Goal: Task Accomplishment & Management: Complete application form

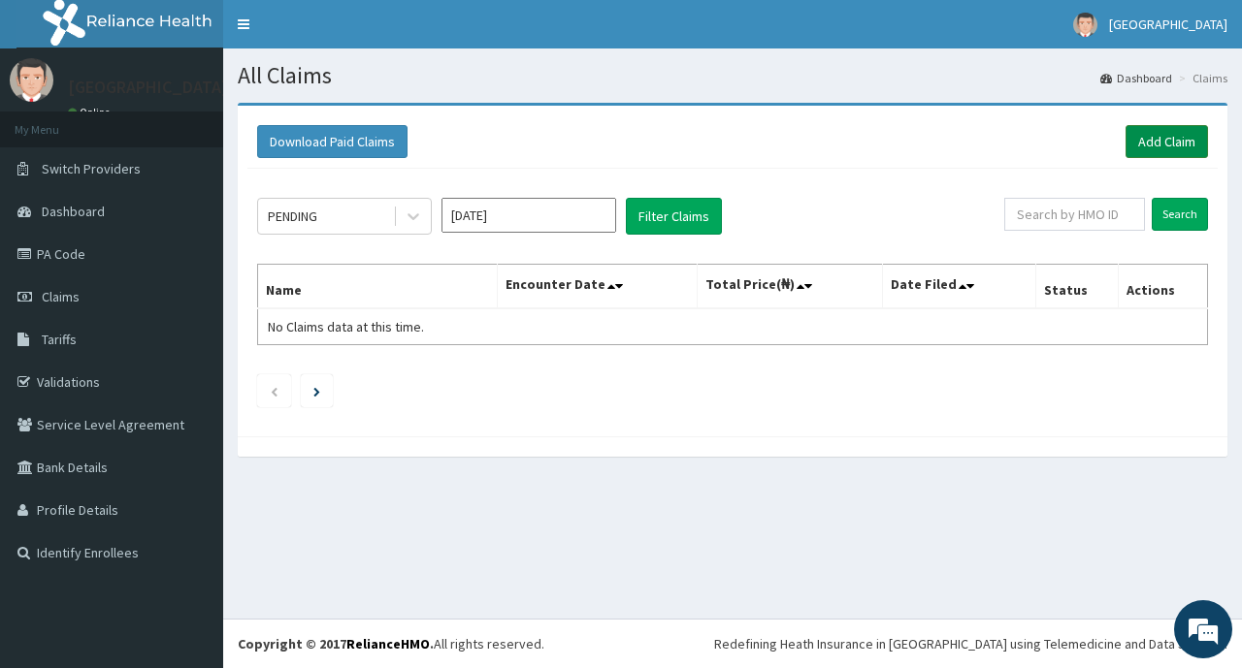
click at [1150, 139] on link "Add Claim" at bounding box center [1166, 141] width 82 height 33
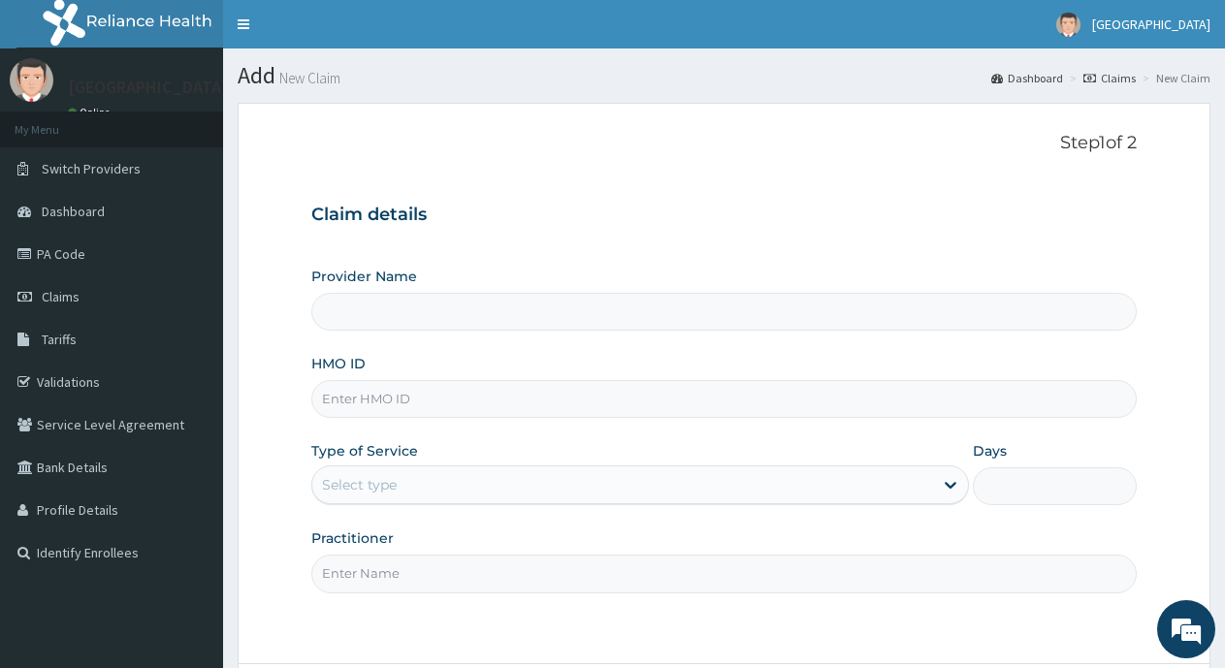
click at [357, 303] on input "Provider Name" at bounding box center [724, 312] width 826 height 38
type input "[GEOGRAPHIC_DATA]"
click at [440, 406] on input "HMO ID" at bounding box center [724, 399] width 826 height 38
type input "DTN/10256/A"
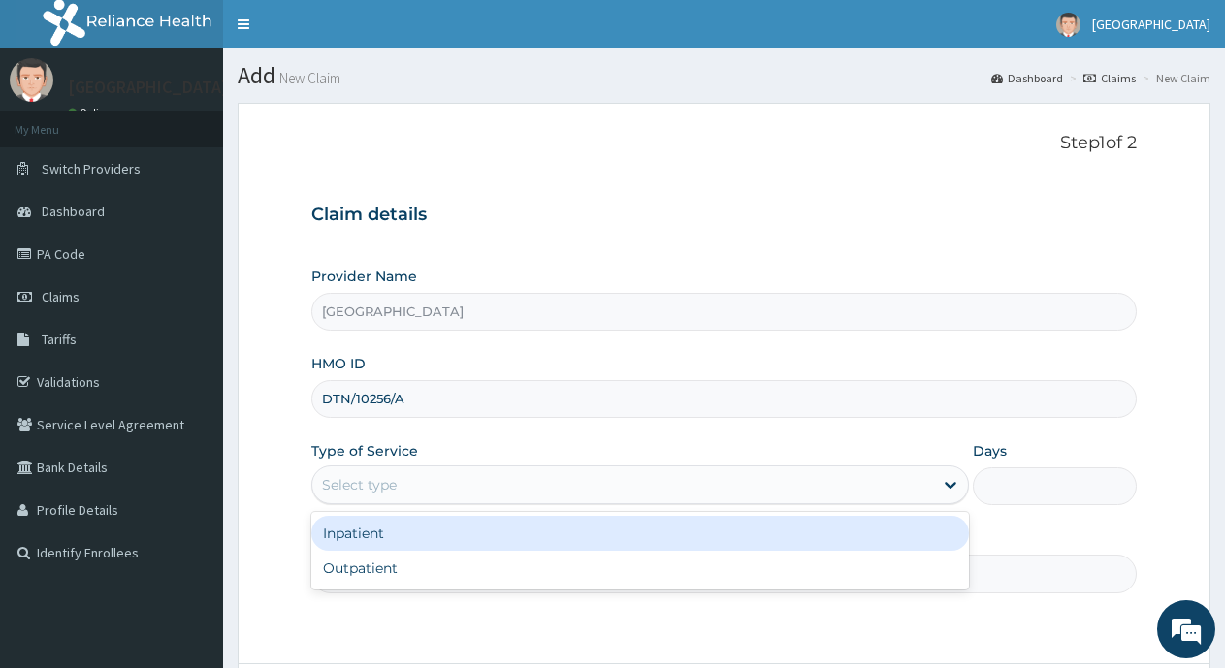
click at [403, 475] on div "Select type" at bounding box center [622, 485] width 620 height 31
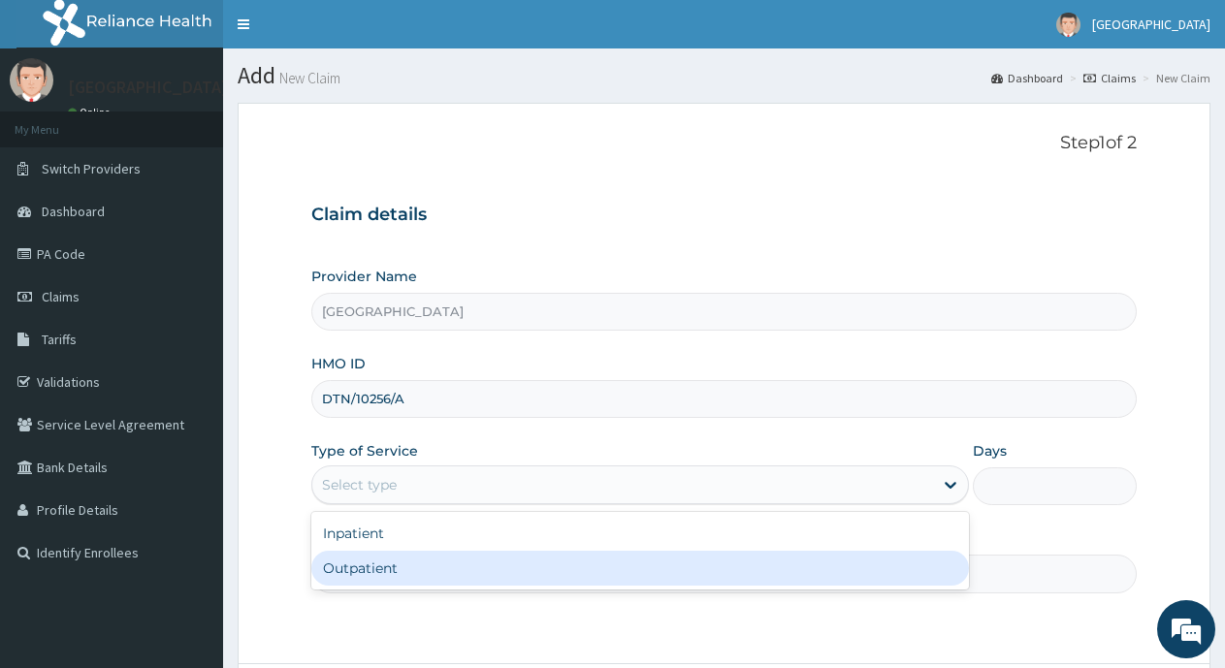
click at [385, 566] on div "Outpatient" at bounding box center [639, 568] width 657 height 35
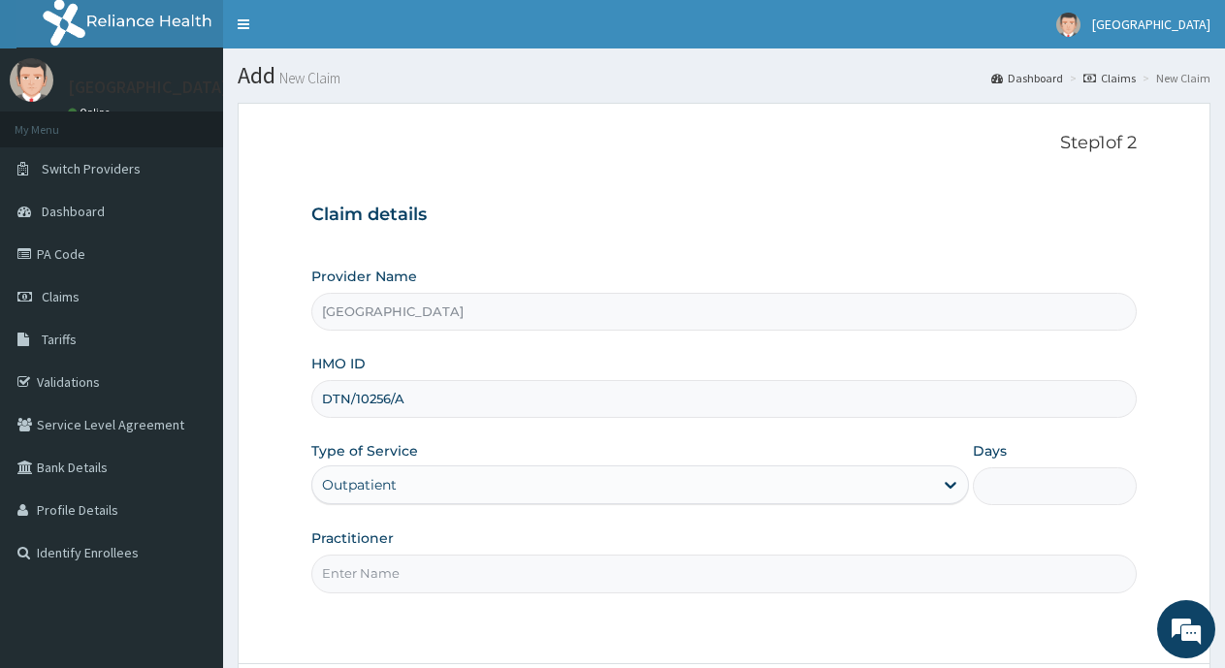
type input "1"
click at [389, 575] on input "Practitioner" at bounding box center [724, 574] width 826 height 38
type input "d"
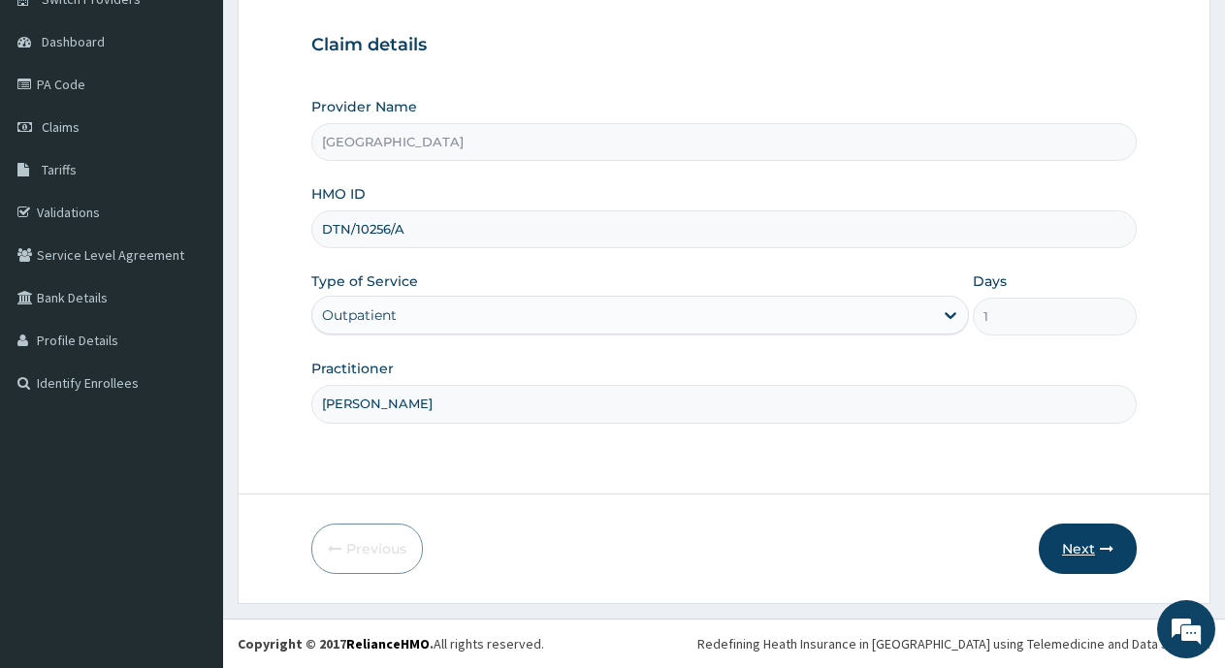
type input "[PERSON_NAME]"
click at [1106, 560] on button "Next" at bounding box center [1088, 549] width 98 height 50
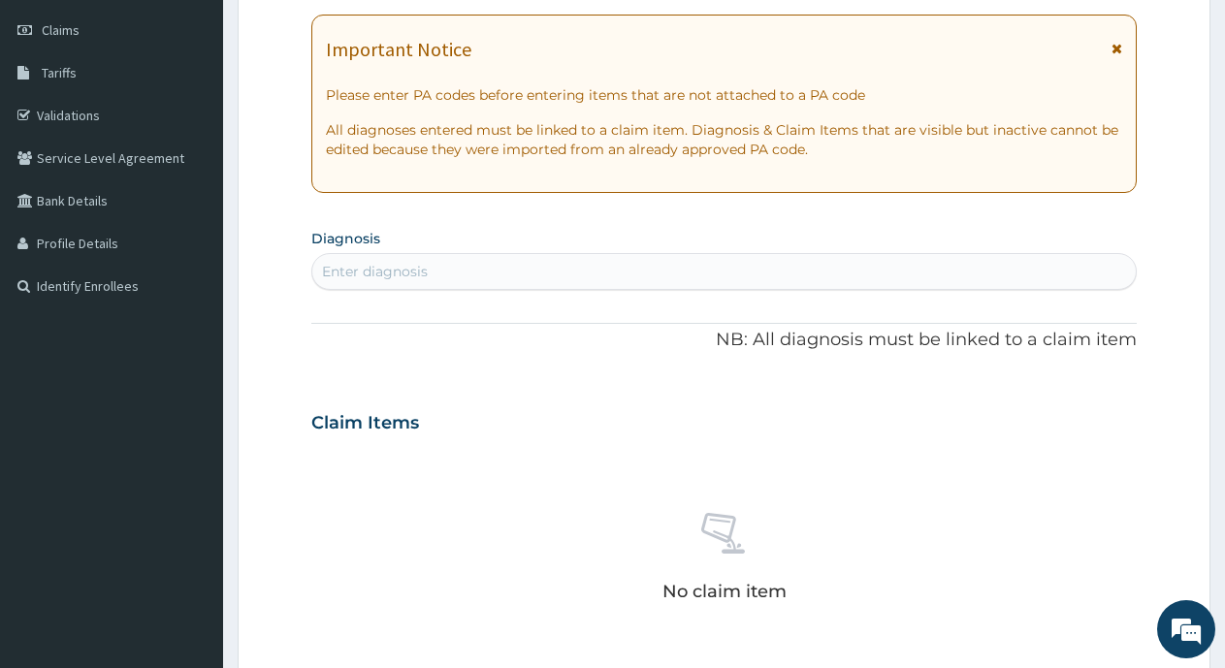
scroll to position [364, 0]
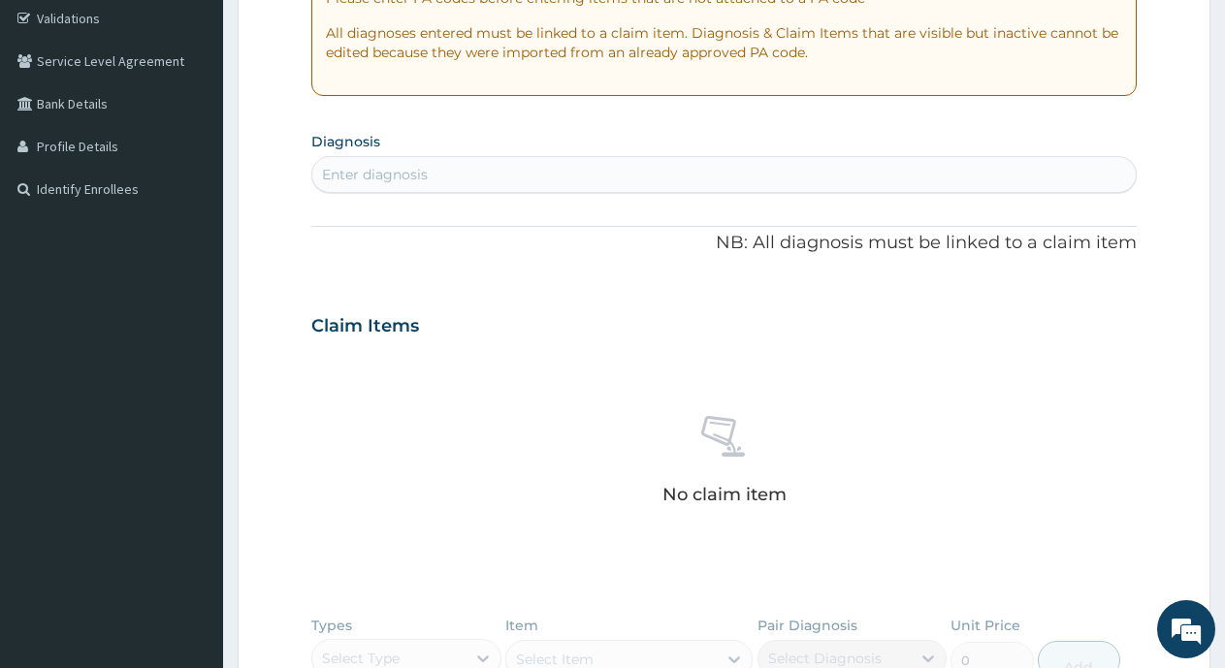
click at [363, 172] on div "Enter diagnosis" at bounding box center [375, 174] width 106 height 19
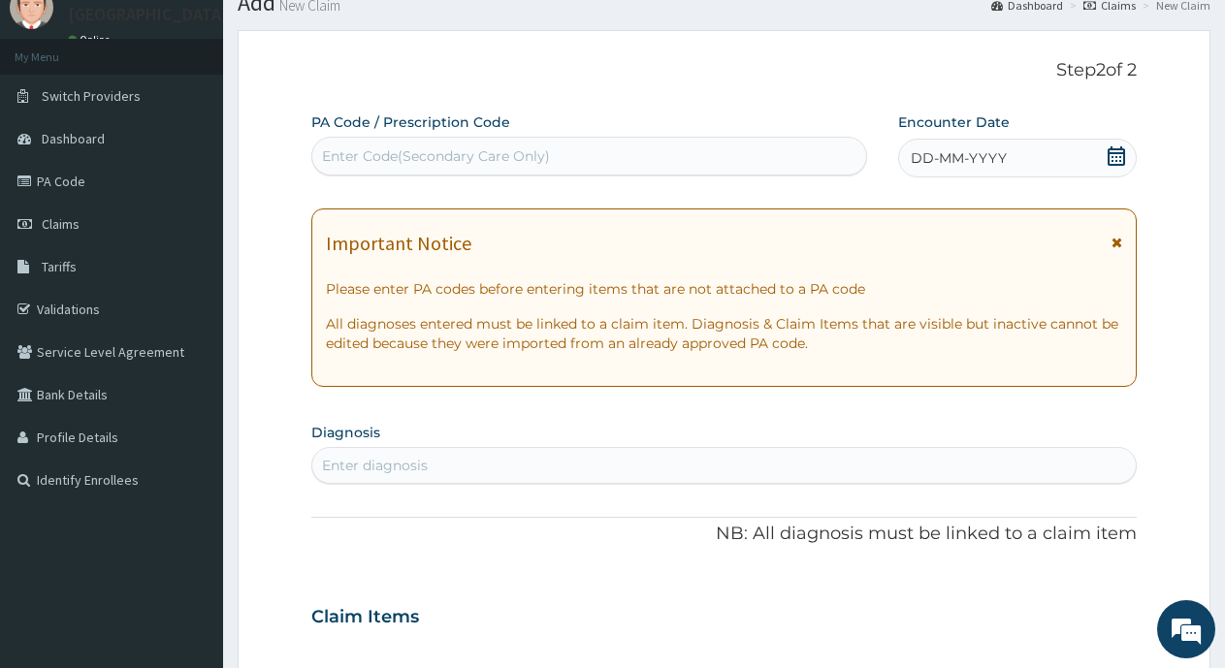
scroll to position [0, 0]
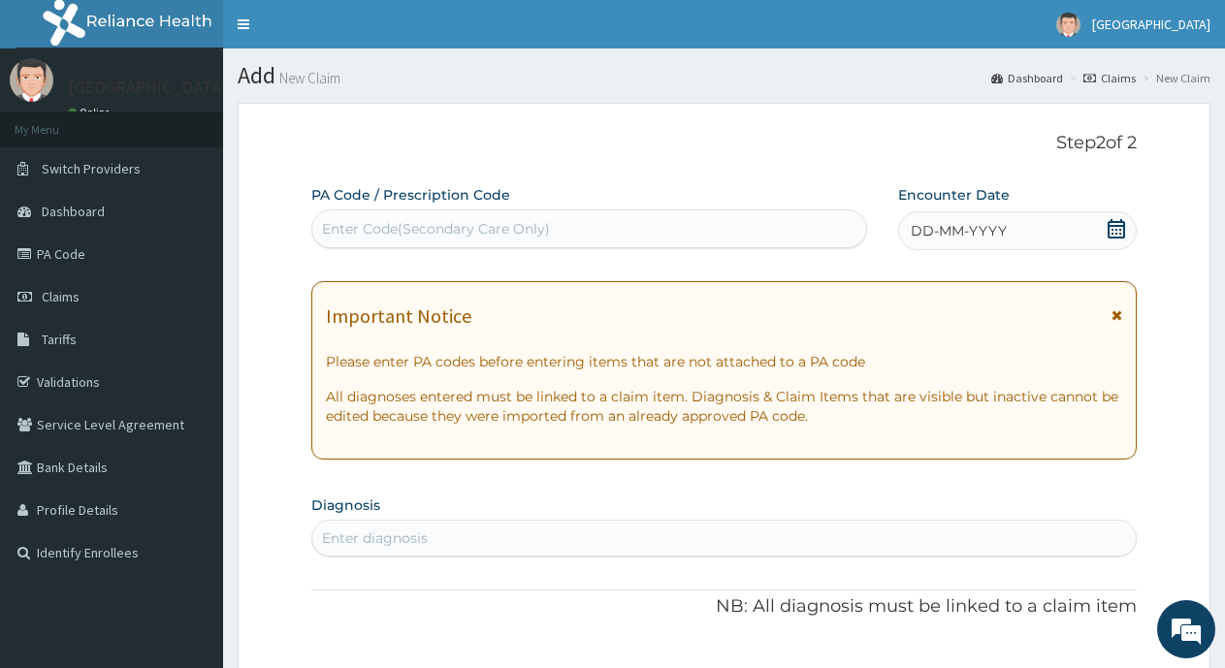
click at [422, 226] on div "Enter Code(Secondary Care Only)" at bounding box center [436, 228] width 228 height 19
click at [346, 232] on div "Enter Code(Secondary Care Only)" at bounding box center [436, 228] width 228 height 19
click at [336, 220] on div "Enter Code(Secondary Care Only)" at bounding box center [436, 228] width 228 height 19
click at [336, 222] on div "Enter Code(Secondary Care Only)" at bounding box center [436, 228] width 228 height 19
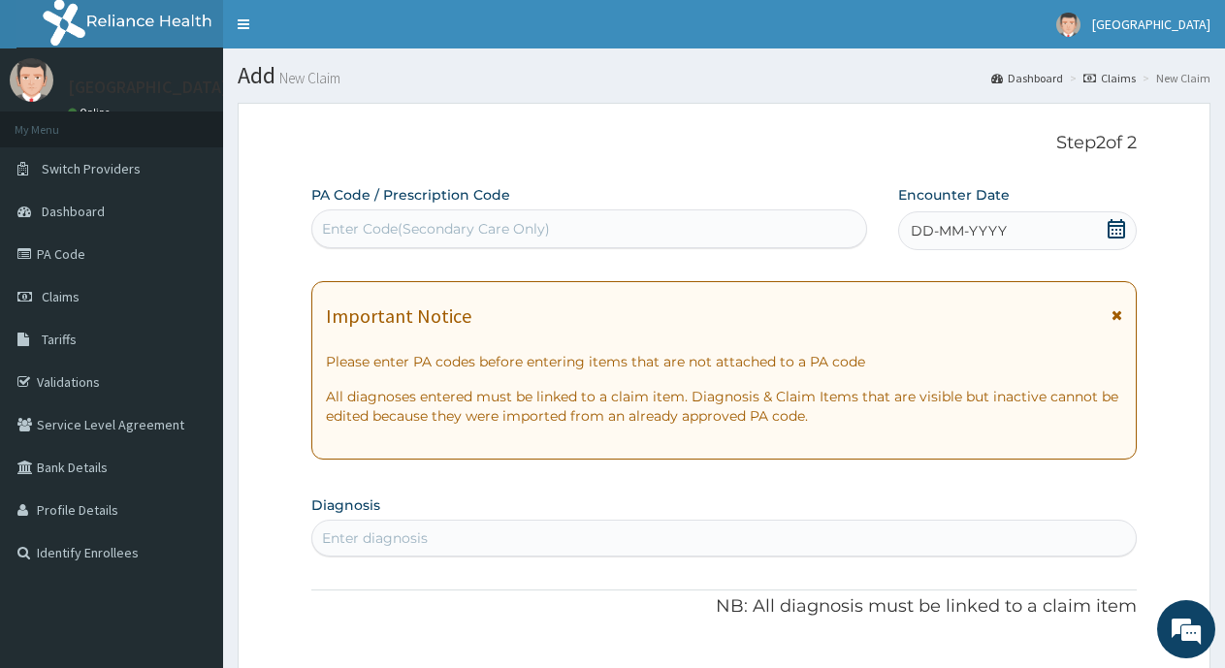
click at [336, 222] on div "Enter Code(Secondary Care Only)" at bounding box center [436, 228] width 228 height 19
click at [402, 224] on div "Enter Code(Secondary Care Only)" at bounding box center [436, 228] width 228 height 19
click at [442, 220] on div "Enter Code(Secondary Care Only)" at bounding box center [436, 228] width 228 height 19
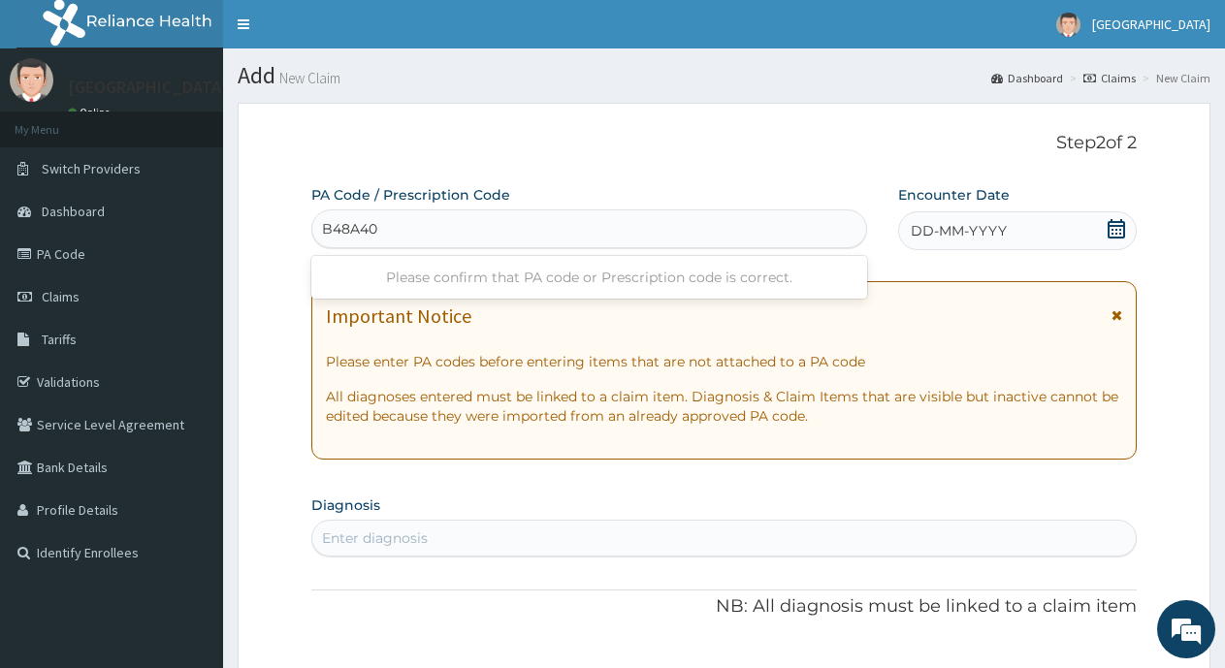
type input "B48A40"
click at [949, 229] on span "DD-MM-YYYY" at bounding box center [959, 230] width 96 height 19
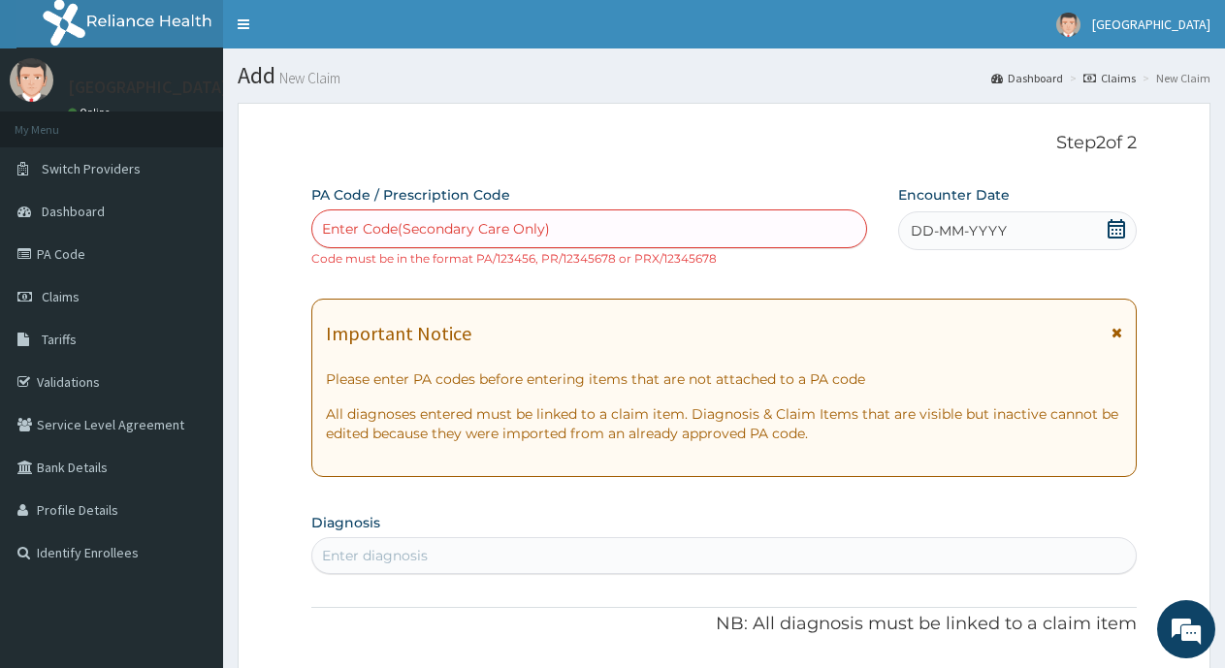
click at [357, 220] on div "Enter Code(Secondary Care Only)" at bounding box center [436, 228] width 228 height 19
click at [352, 228] on div "Enter Code(Secondary Care Only)" at bounding box center [436, 228] width 228 height 19
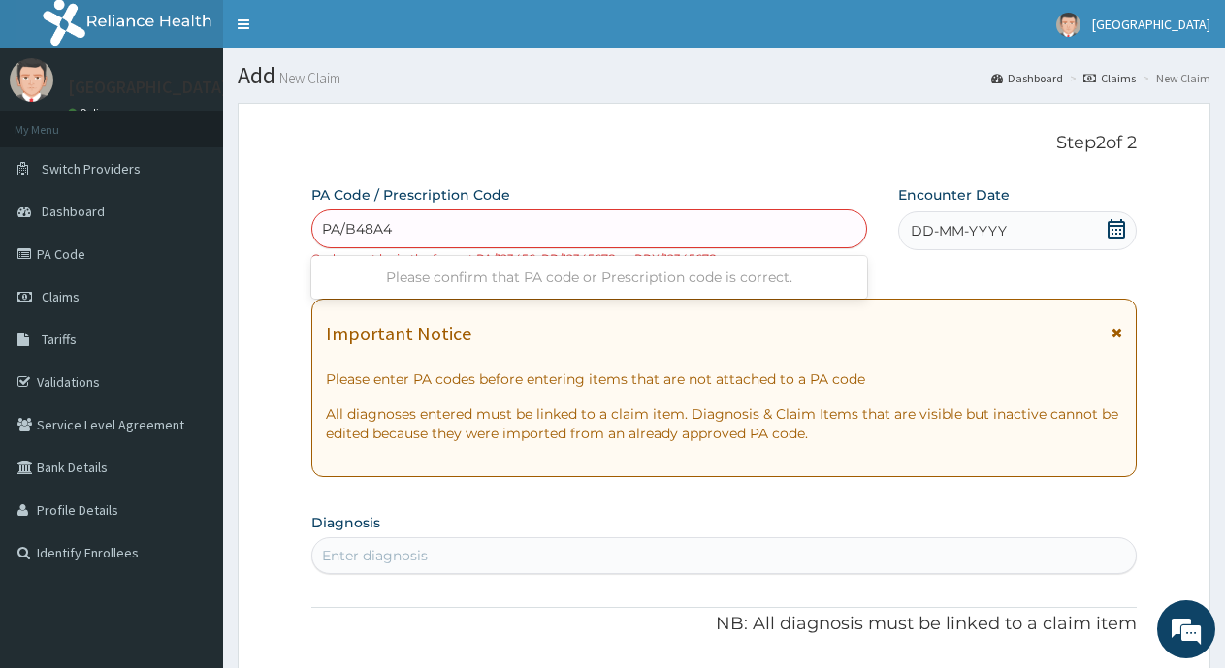
type input "PA/B48A40"
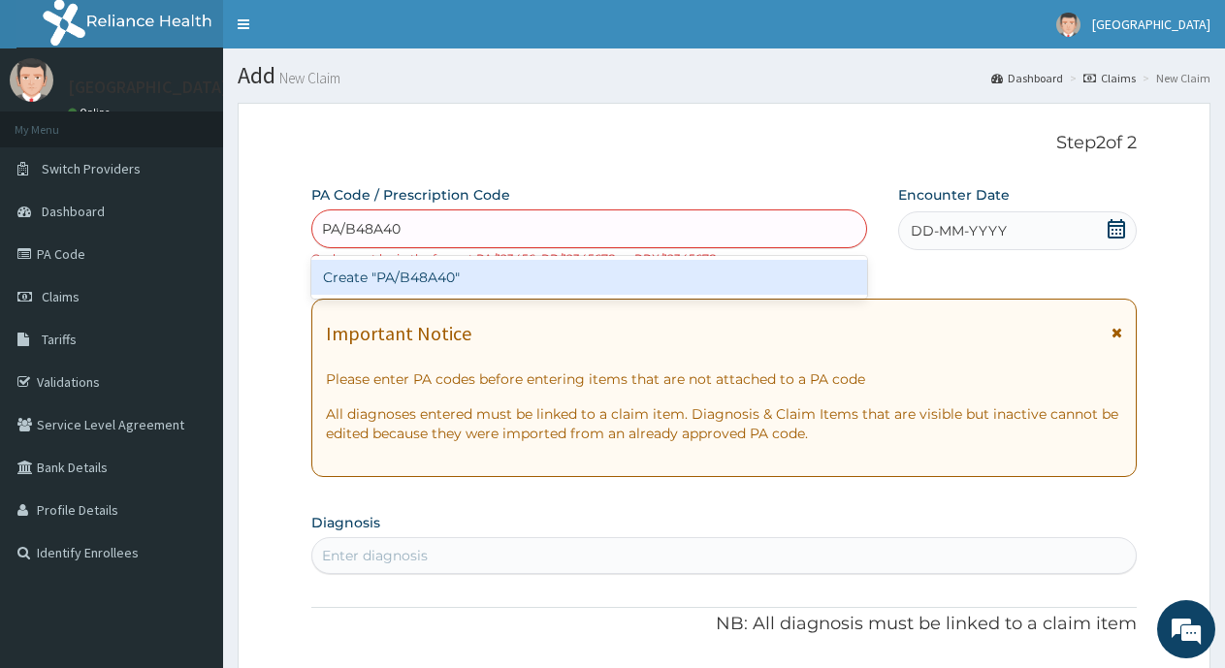
click at [564, 279] on div "Create "PA/B48A40"" at bounding box center [589, 277] width 556 height 35
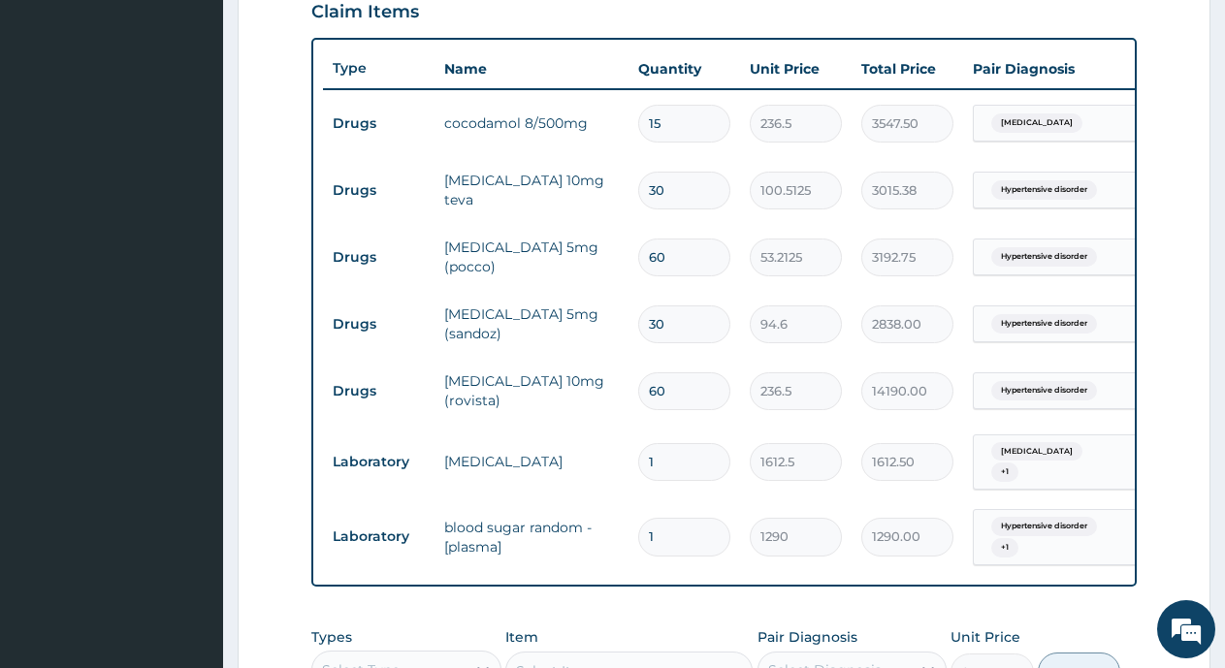
scroll to position [587, 0]
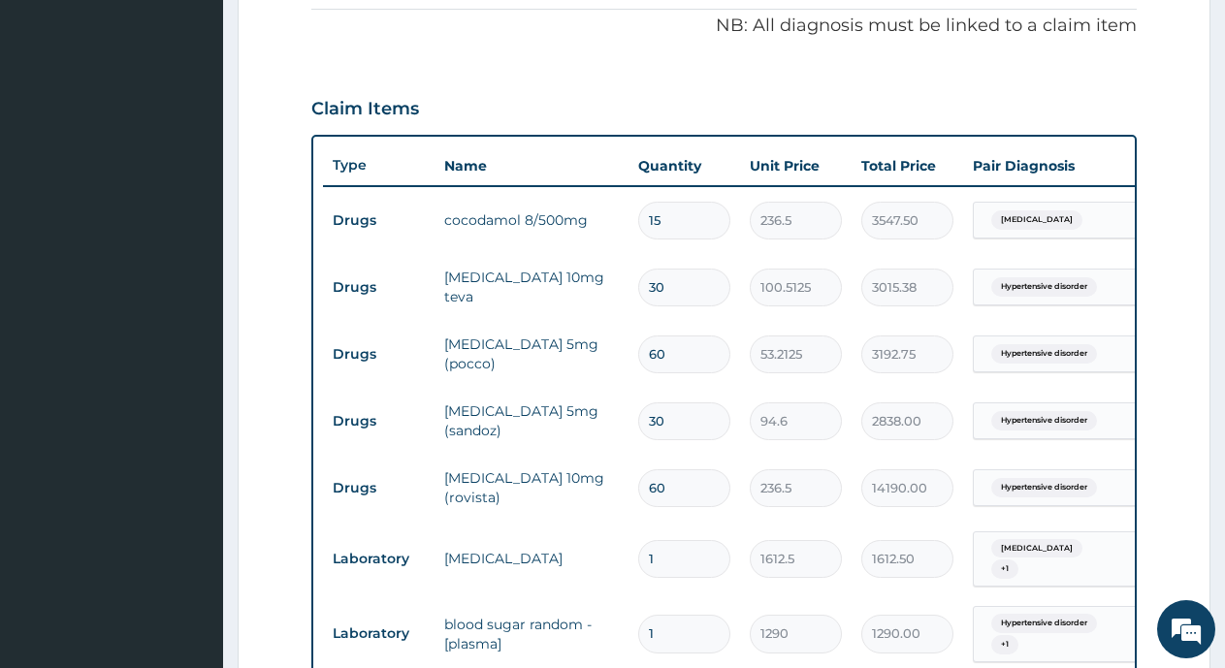
type input "0"
type input "0.00"
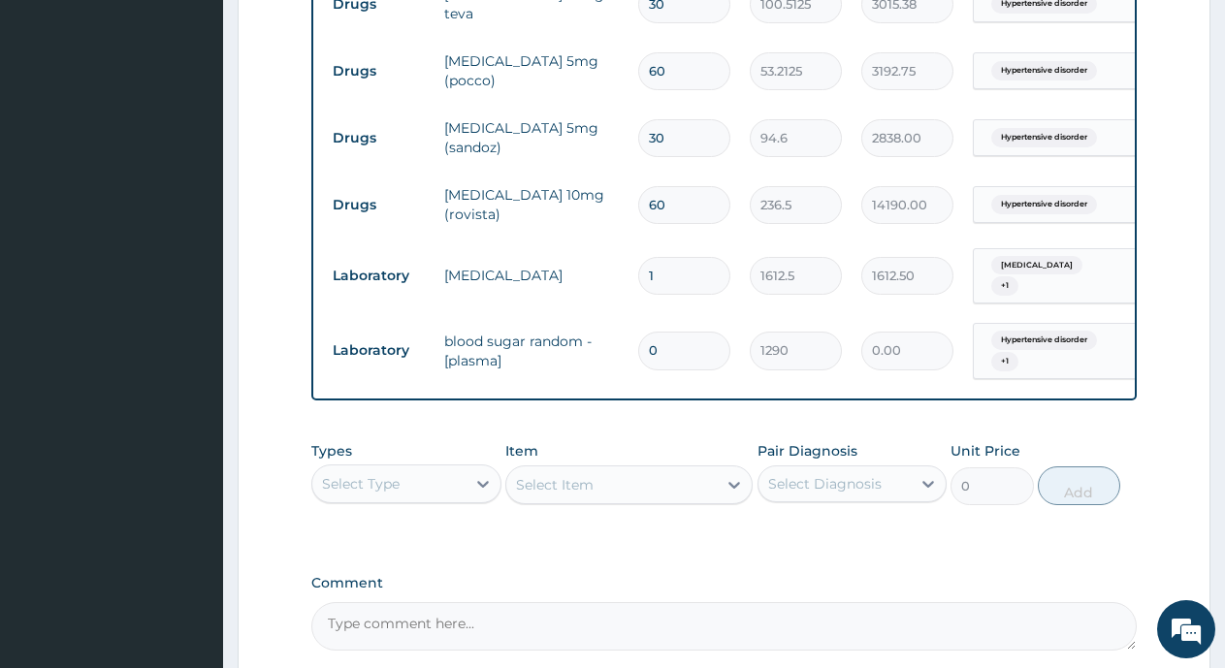
scroll to position [1064, 0]
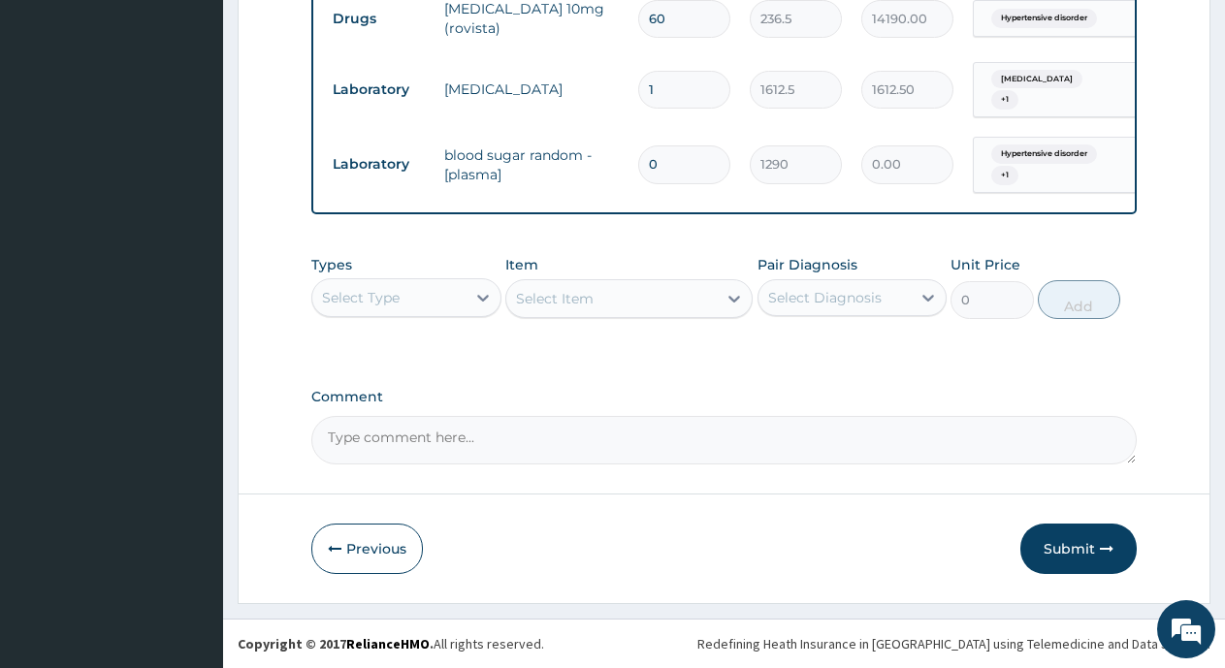
type input "0"
click at [369, 447] on textarea "Comment" at bounding box center [724, 440] width 826 height 49
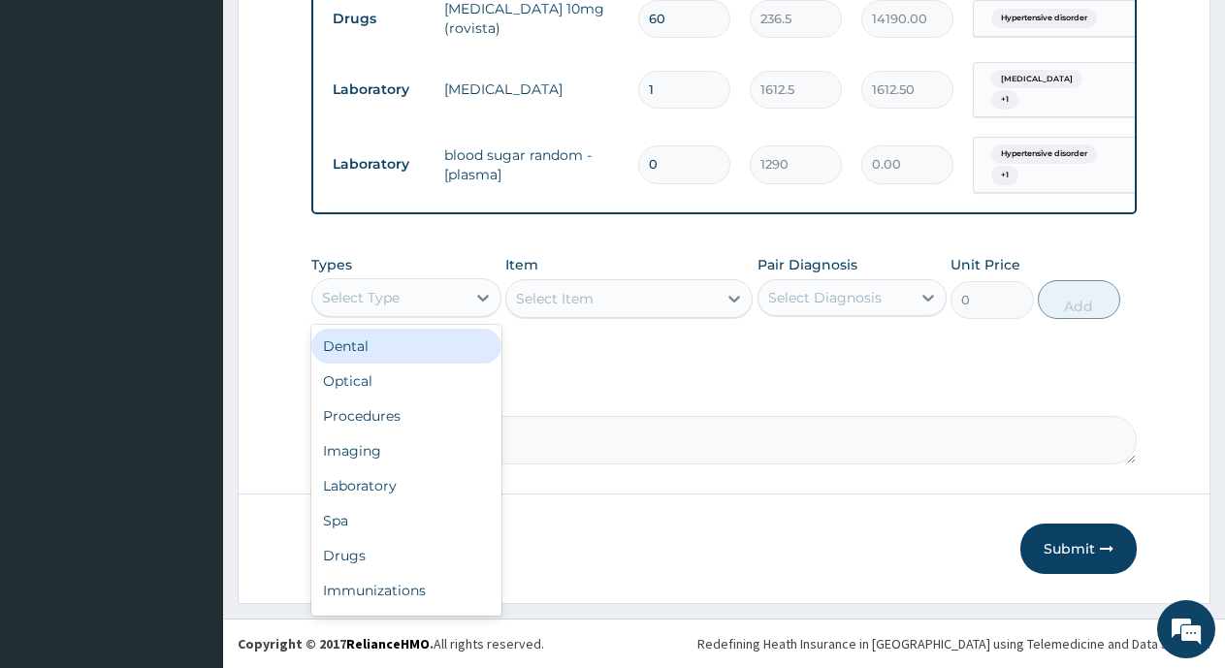
click at [413, 302] on div "Select Type" at bounding box center [388, 297] width 153 height 31
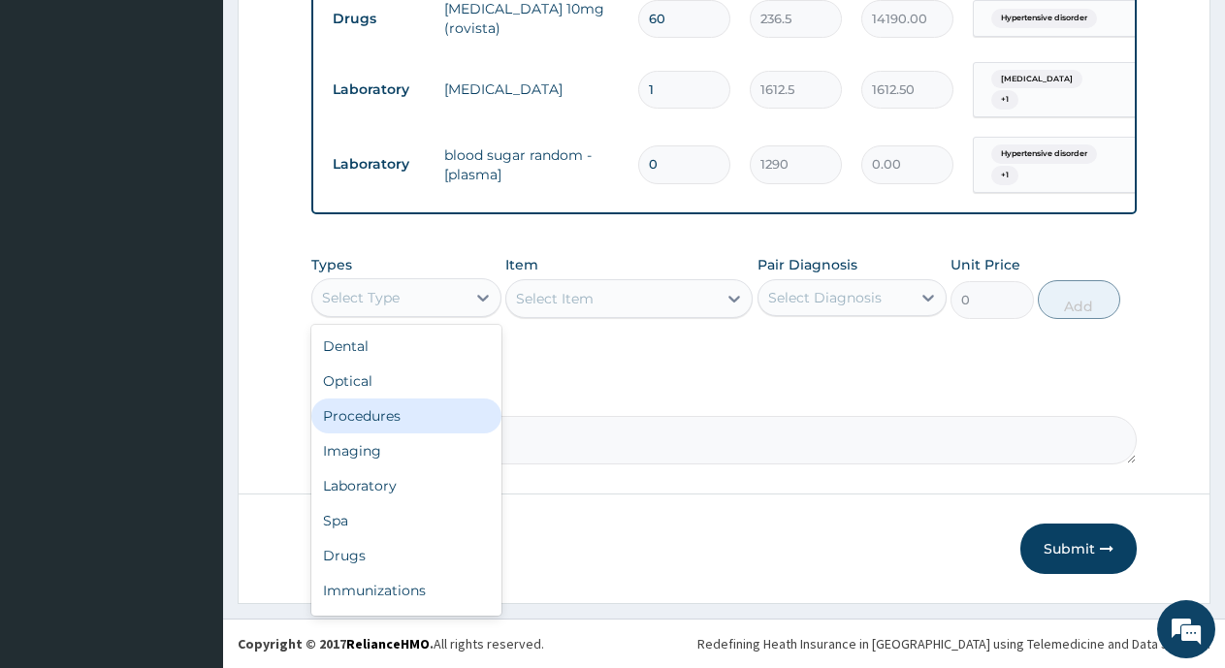
click at [394, 418] on div "Procedures" at bounding box center [406, 416] width 190 height 35
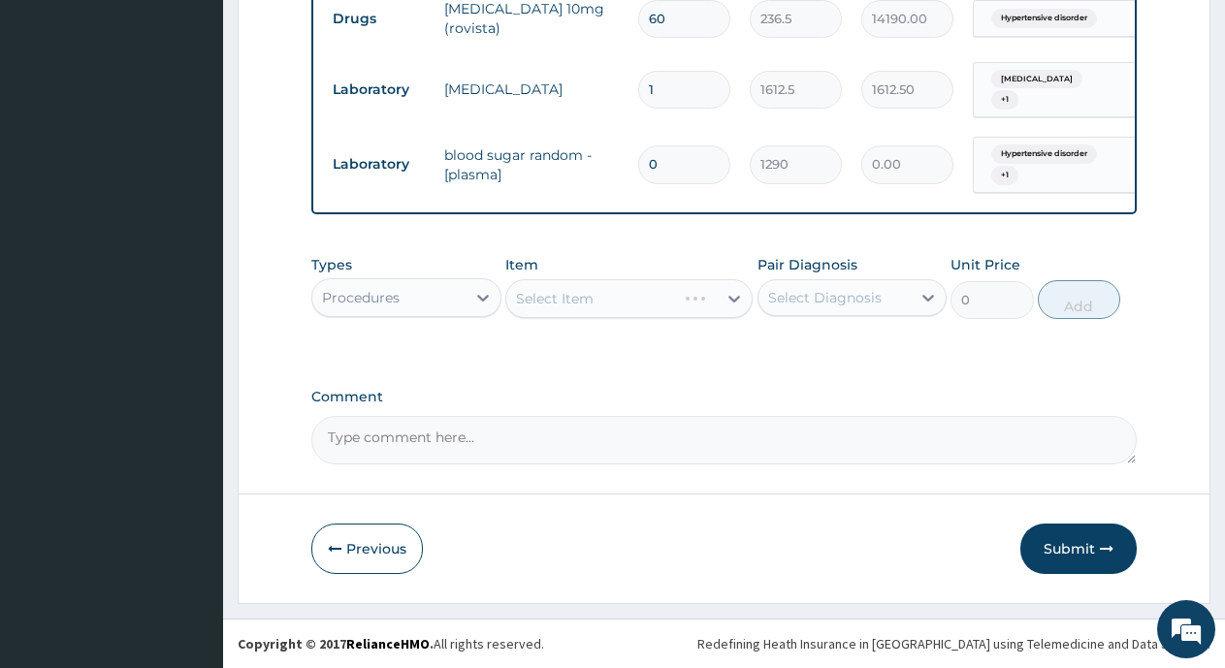
click at [596, 303] on div "Select Item" at bounding box center [628, 298] width 247 height 39
click at [596, 302] on div "Select Item" at bounding box center [611, 298] width 211 height 31
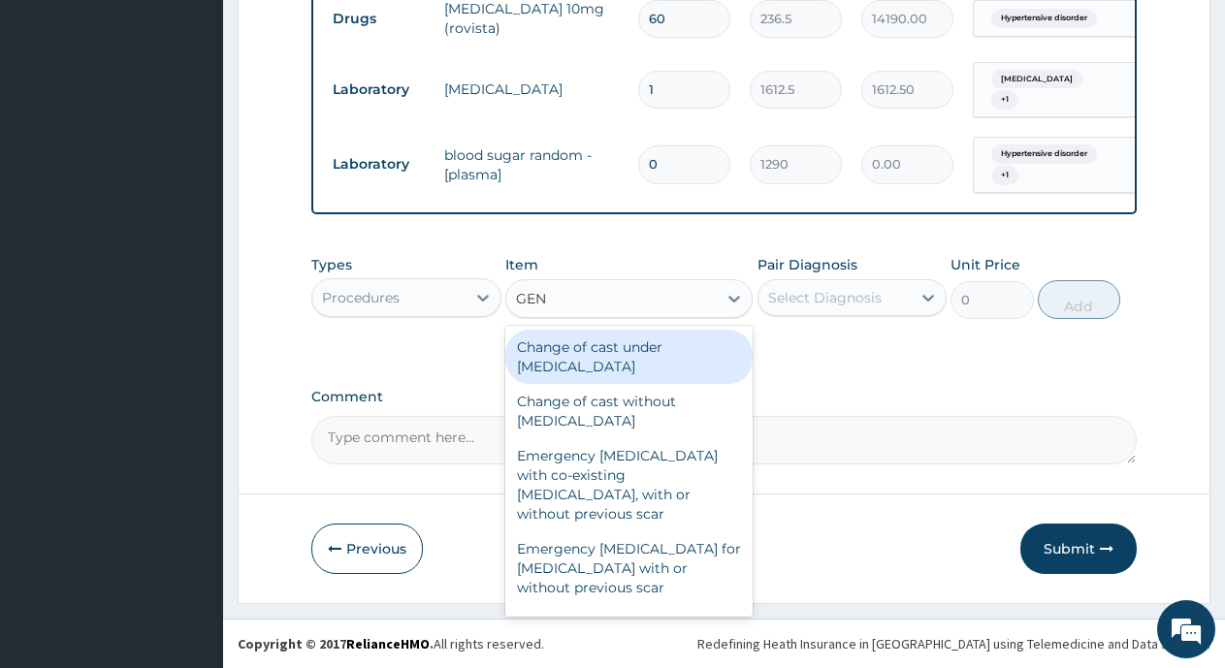
type input "GENE"
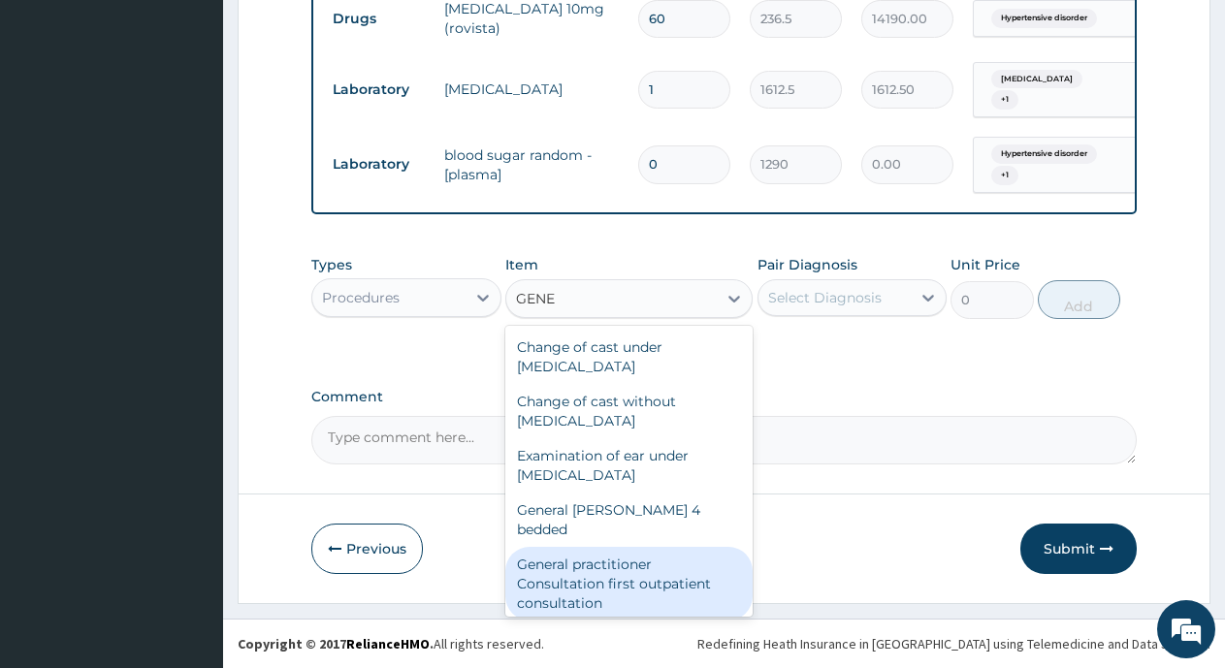
scroll to position [97, 0]
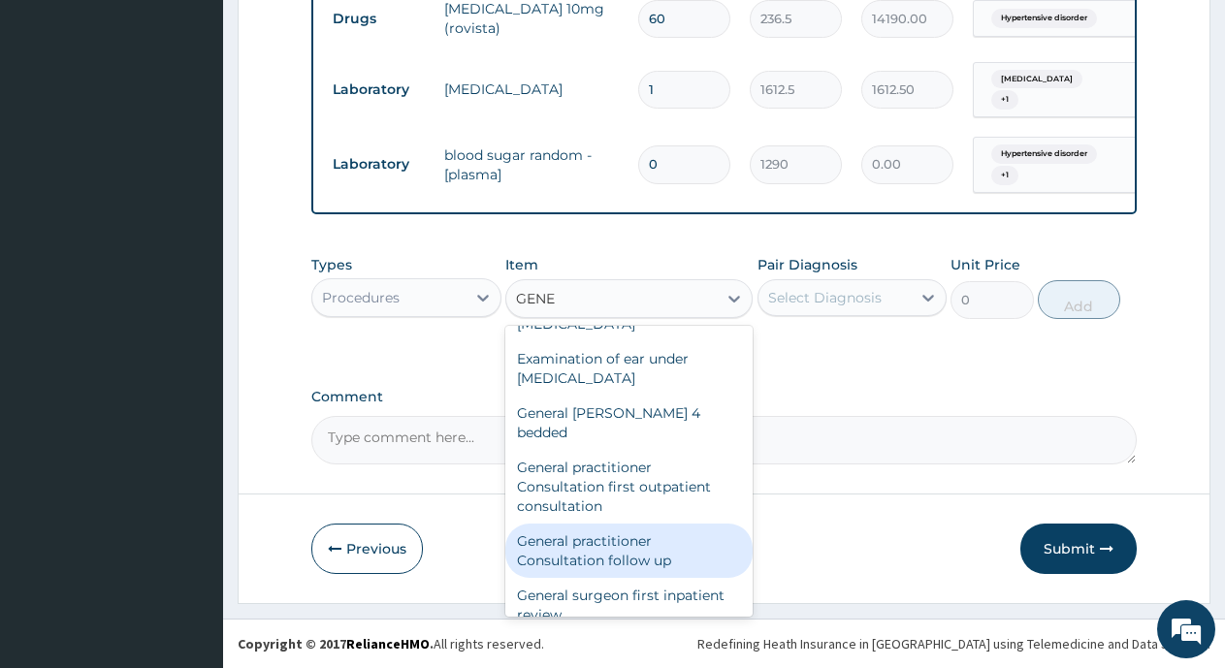
click at [630, 538] on div "General practitioner Consultation follow up" at bounding box center [628, 551] width 247 height 54
type input "2365"
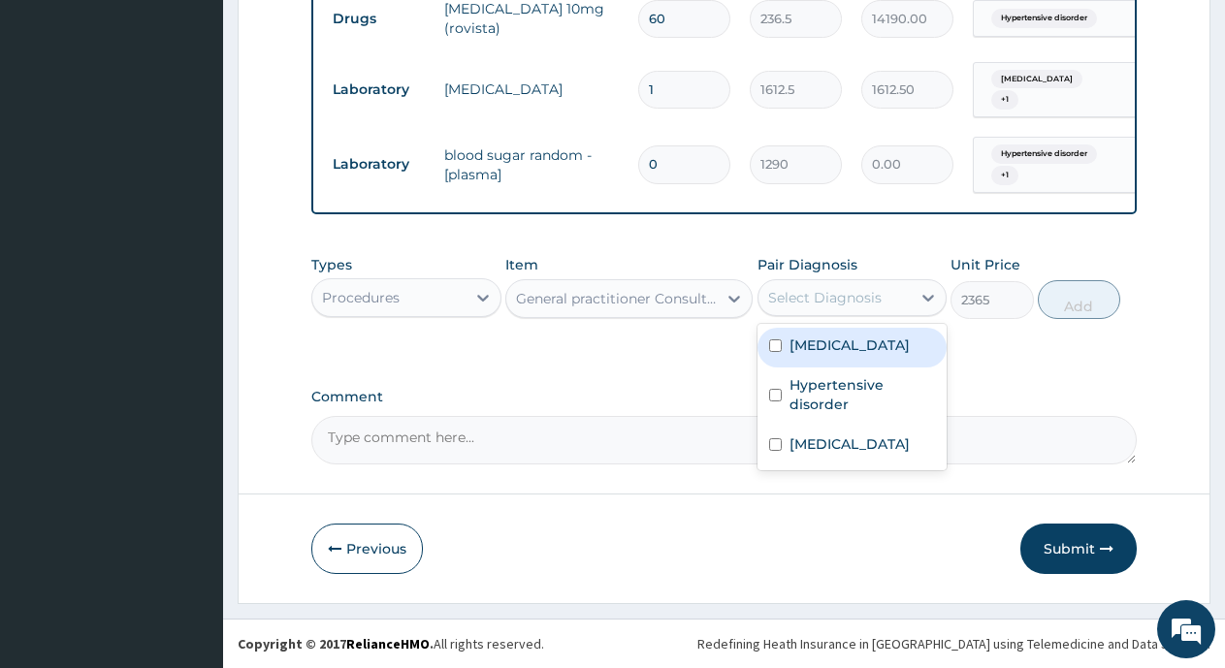
click at [811, 285] on div "Select Diagnosis" at bounding box center [835, 297] width 153 height 31
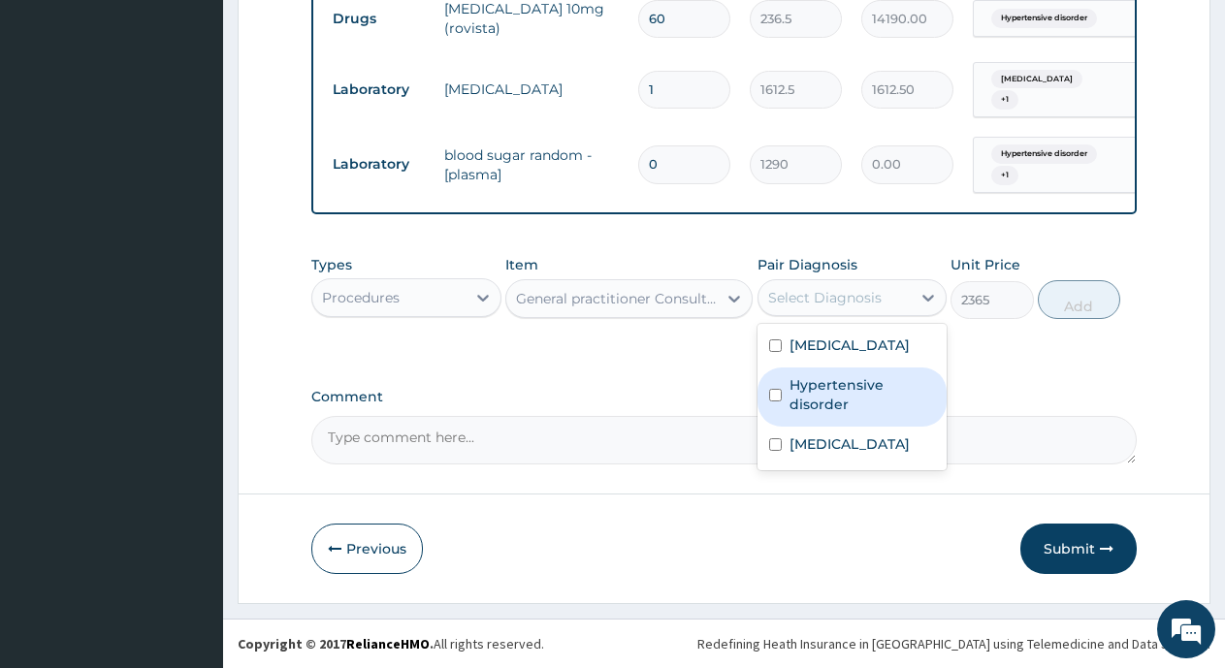
click at [807, 394] on label "Hypertensive disorder" at bounding box center [863, 394] width 146 height 39
checkbox input "true"
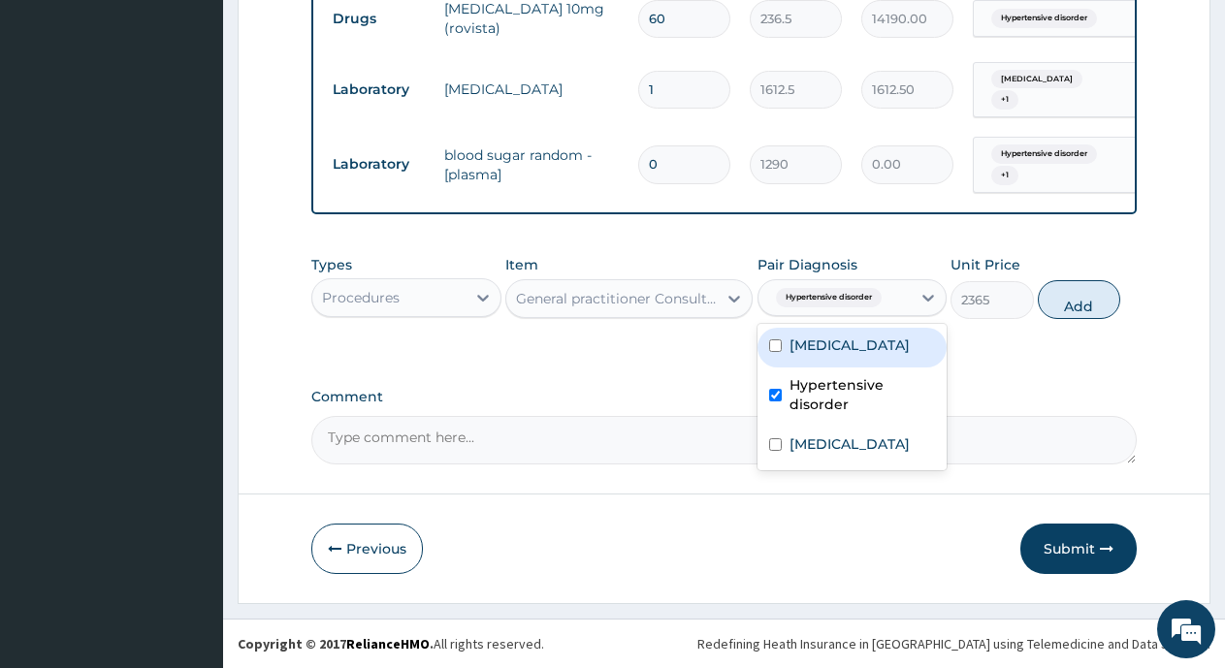
click at [843, 344] on label "[MEDICAL_DATA]" at bounding box center [850, 345] width 120 height 19
checkbox input "true"
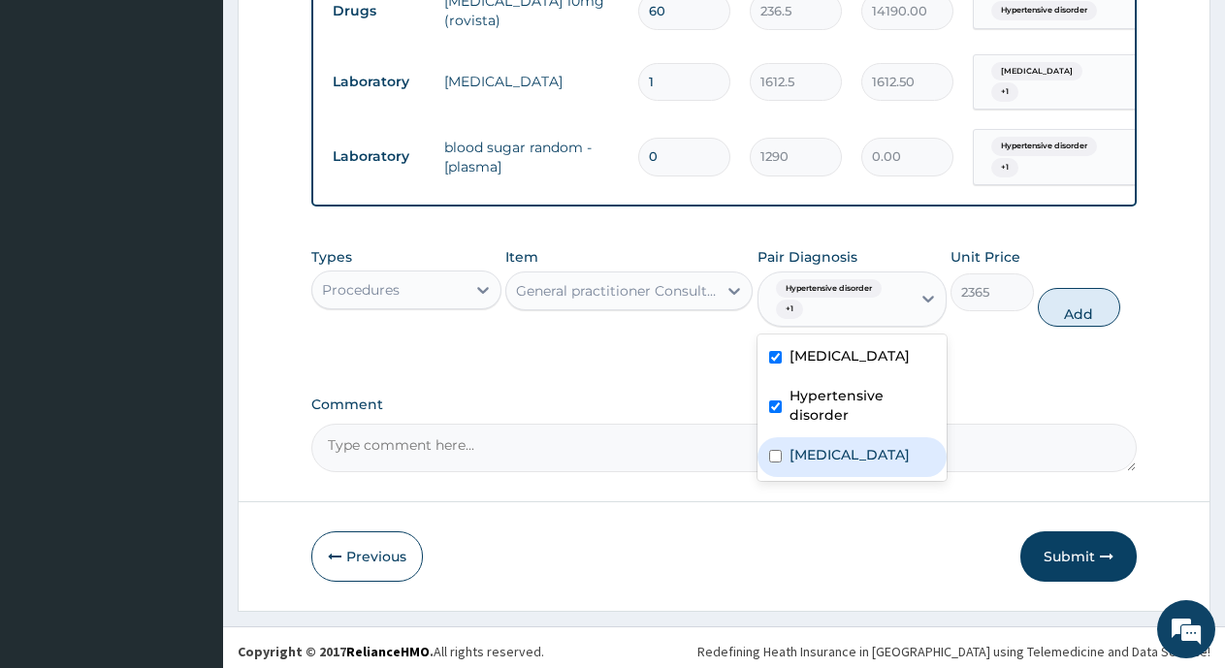
click at [817, 464] on label "[MEDICAL_DATA]" at bounding box center [850, 454] width 120 height 19
checkbox input "true"
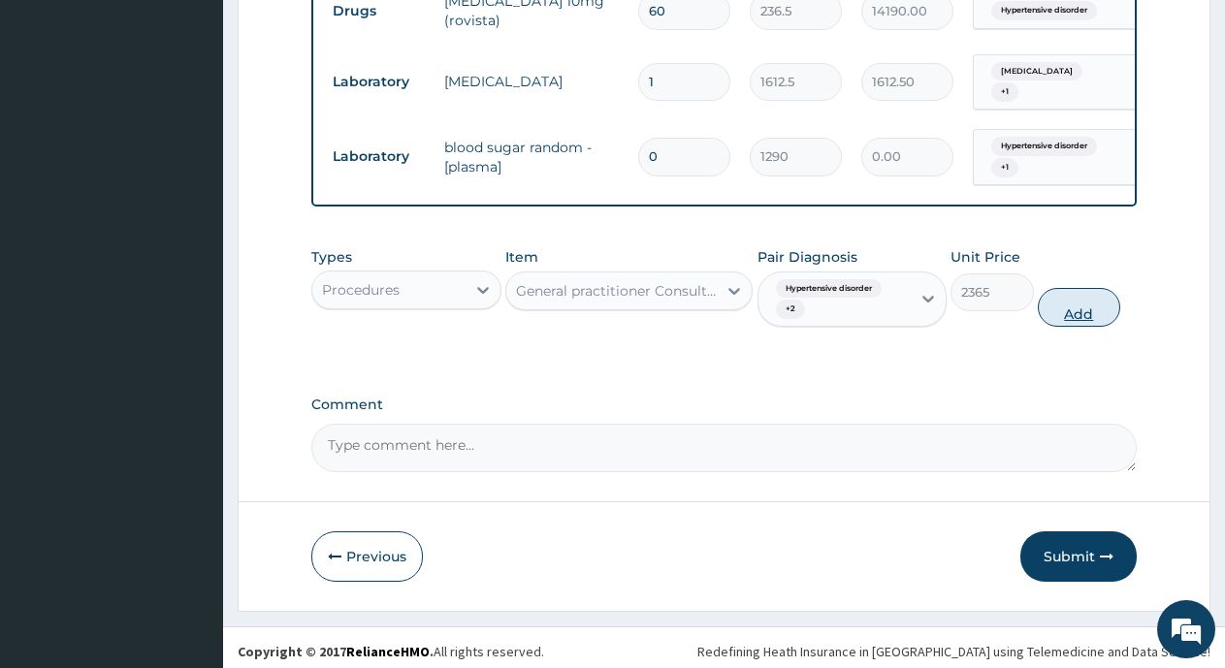
click at [1064, 320] on button "Add" at bounding box center [1079, 307] width 82 height 39
type input "0"
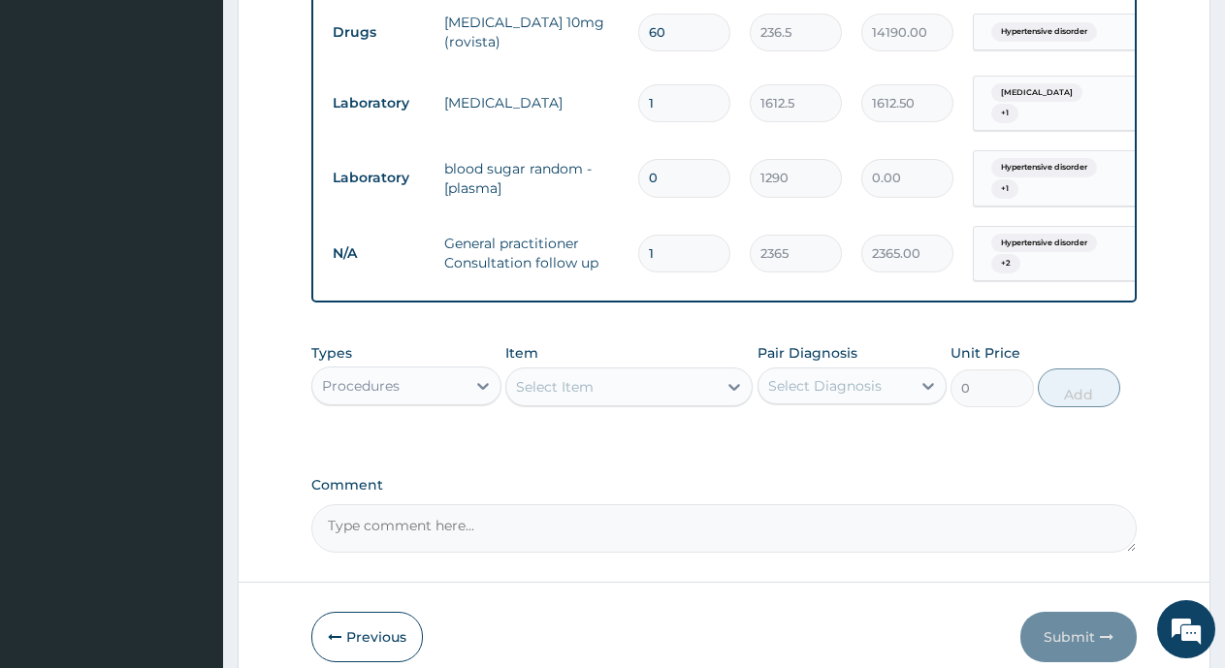
scroll to position [1140, 0]
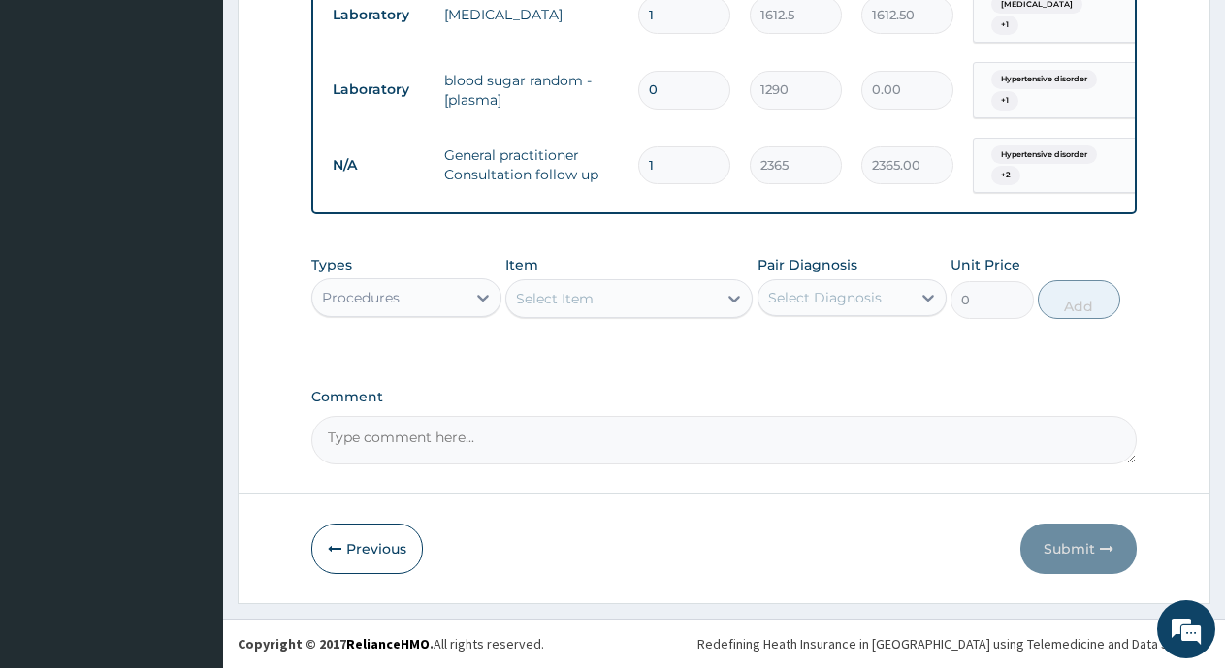
click at [664, 153] on input "1" at bounding box center [684, 165] width 92 height 38
type input "0.00"
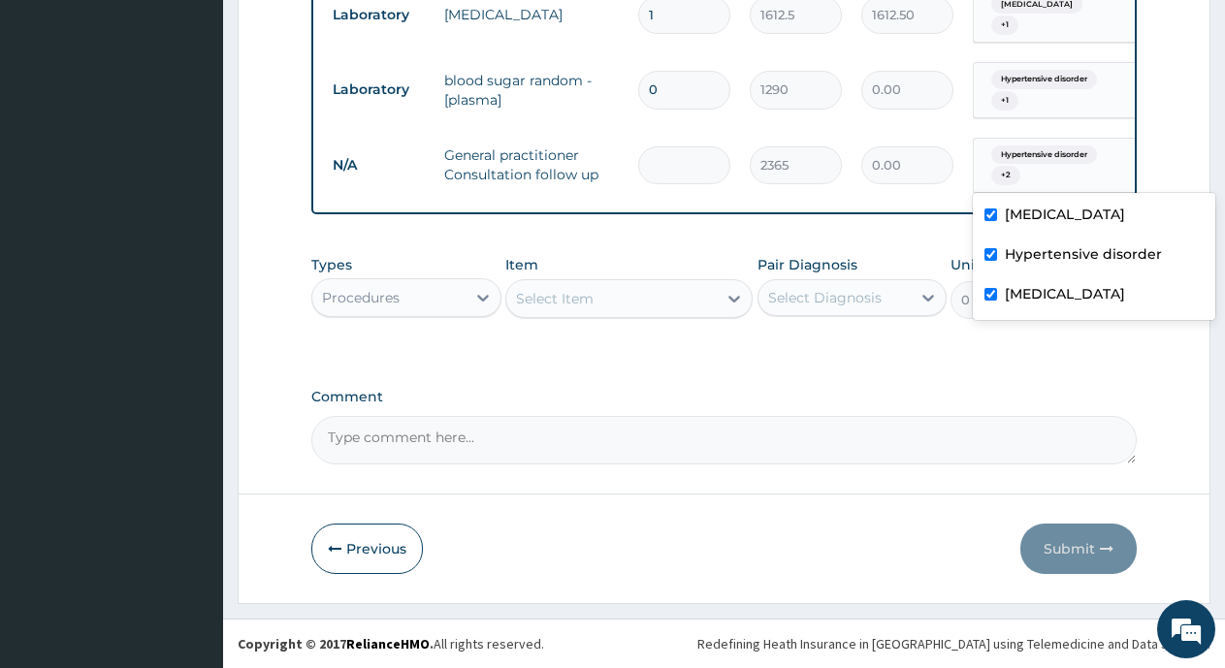
click at [1081, 146] on span "Hypertensive disorder" at bounding box center [1044, 155] width 106 height 19
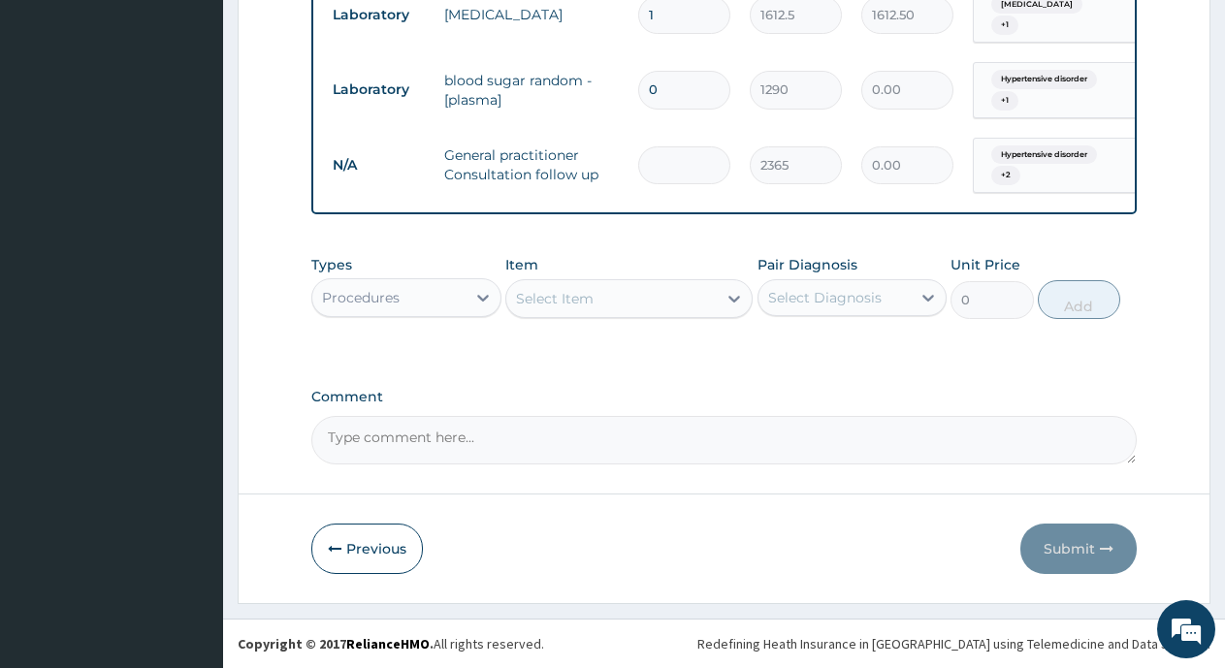
click at [359, 147] on td "N/A" at bounding box center [379, 165] width 112 height 36
click at [347, 152] on td "N/A" at bounding box center [379, 165] width 112 height 36
click at [553, 147] on td "General practitioner Consultation follow up" at bounding box center [532, 165] width 194 height 58
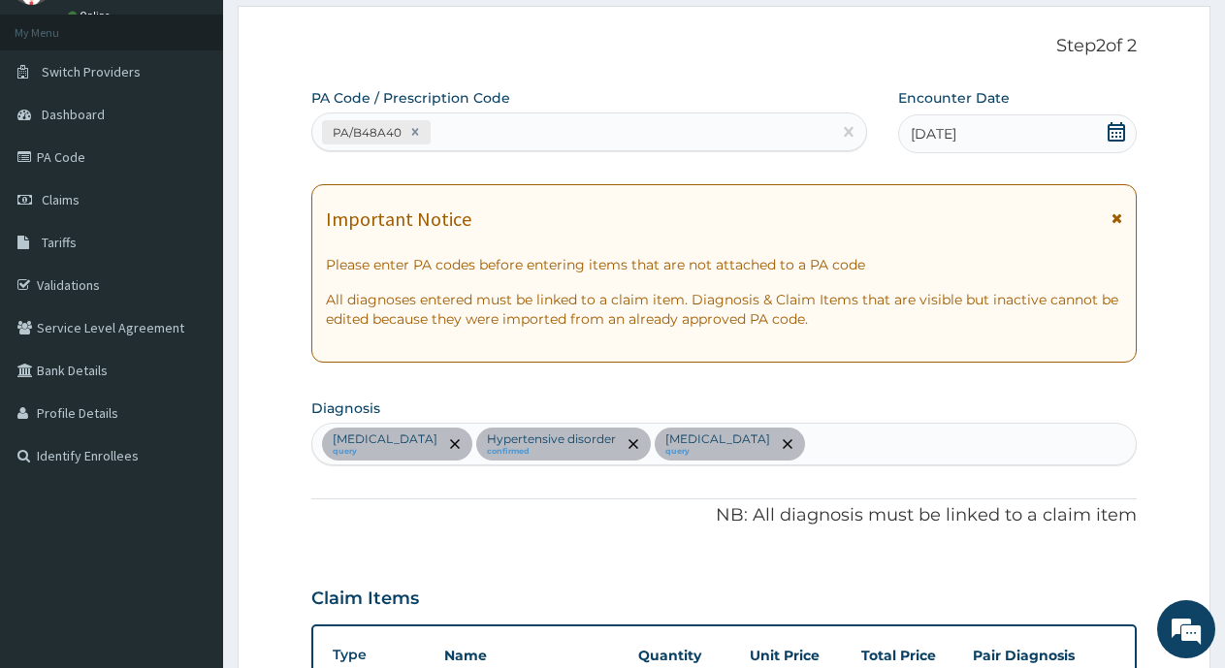
scroll to position [0, 0]
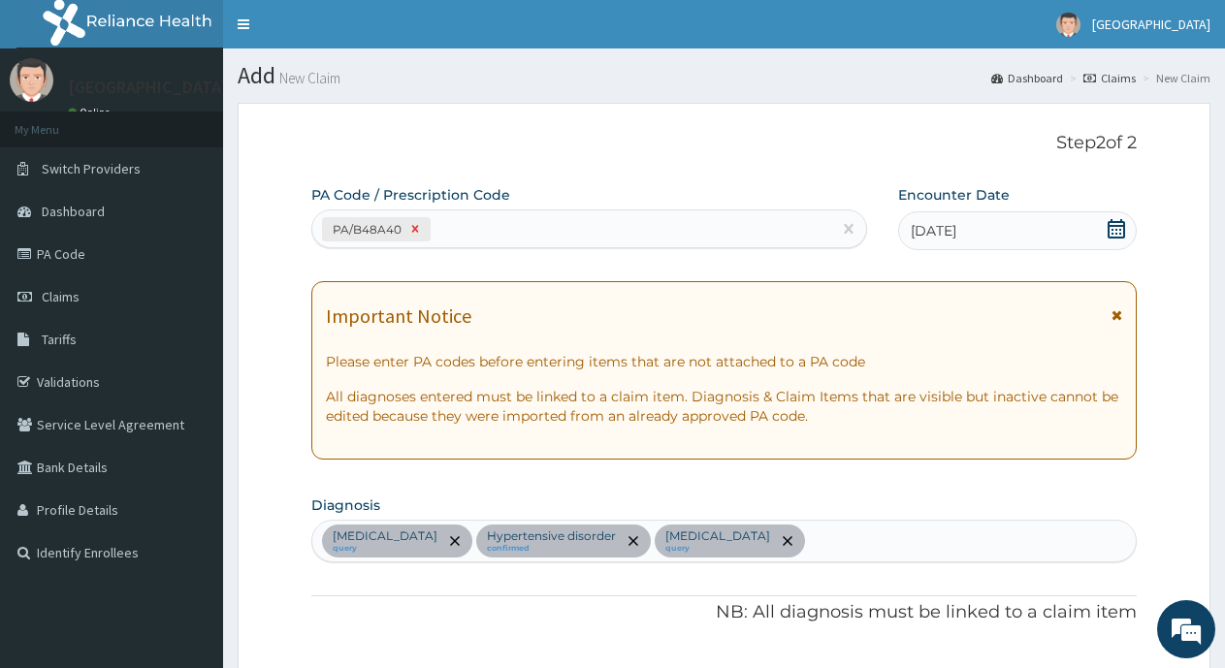
click at [414, 225] on icon at bounding box center [415, 229] width 14 height 14
type input "2365"
type input "0.00"
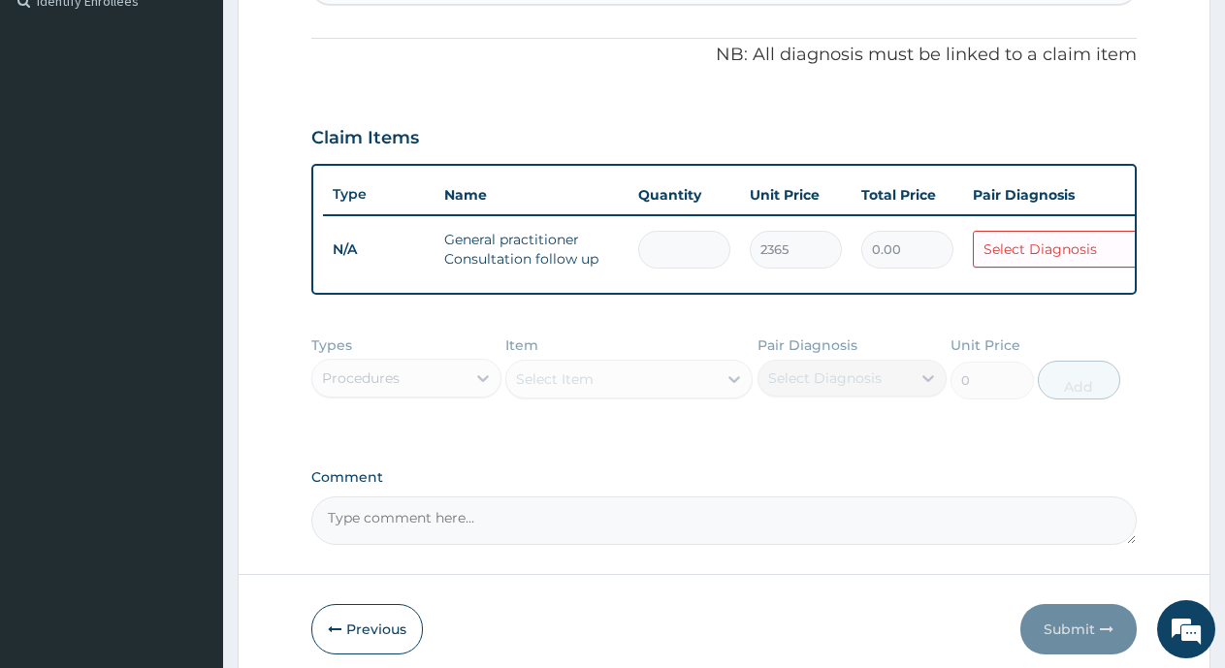
scroll to position [0, 148]
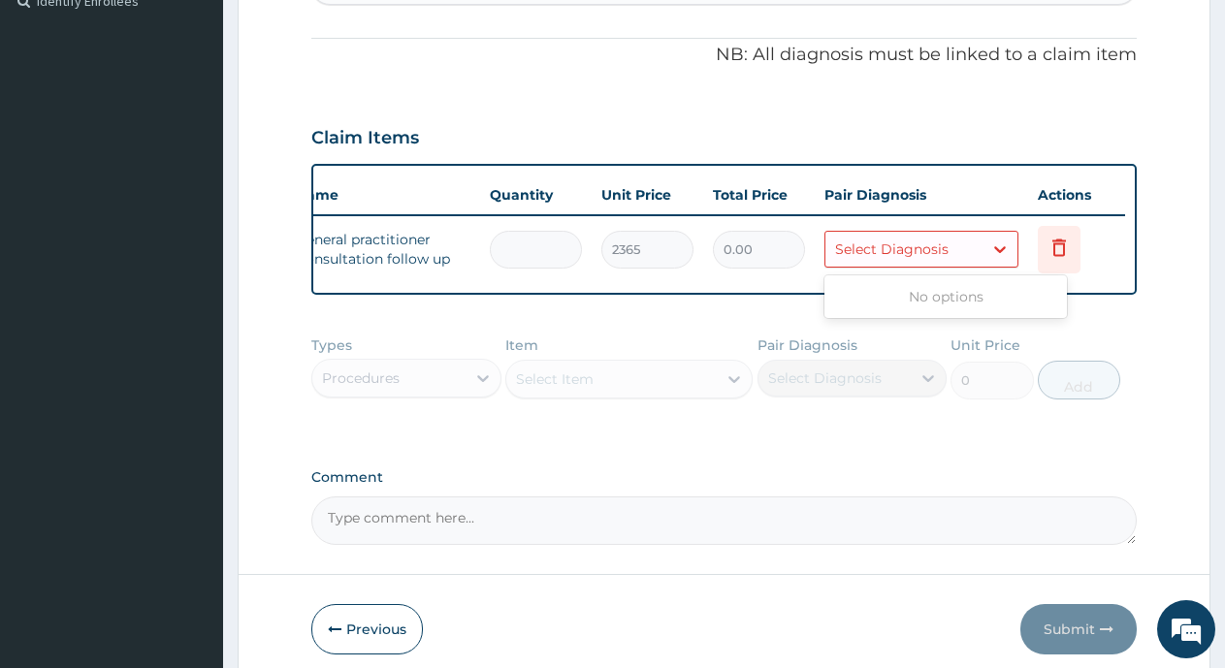
click at [945, 253] on div "Select Diagnosis" at bounding box center [892, 249] width 114 height 19
click at [995, 251] on icon at bounding box center [999, 249] width 19 height 19
click at [961, 244] on div "Select Diagnosis" at bounding box center [904, 249] width 157 height 31
click at [511, 251] on input "number" at bounding box center [536, 250] width 92 height 38
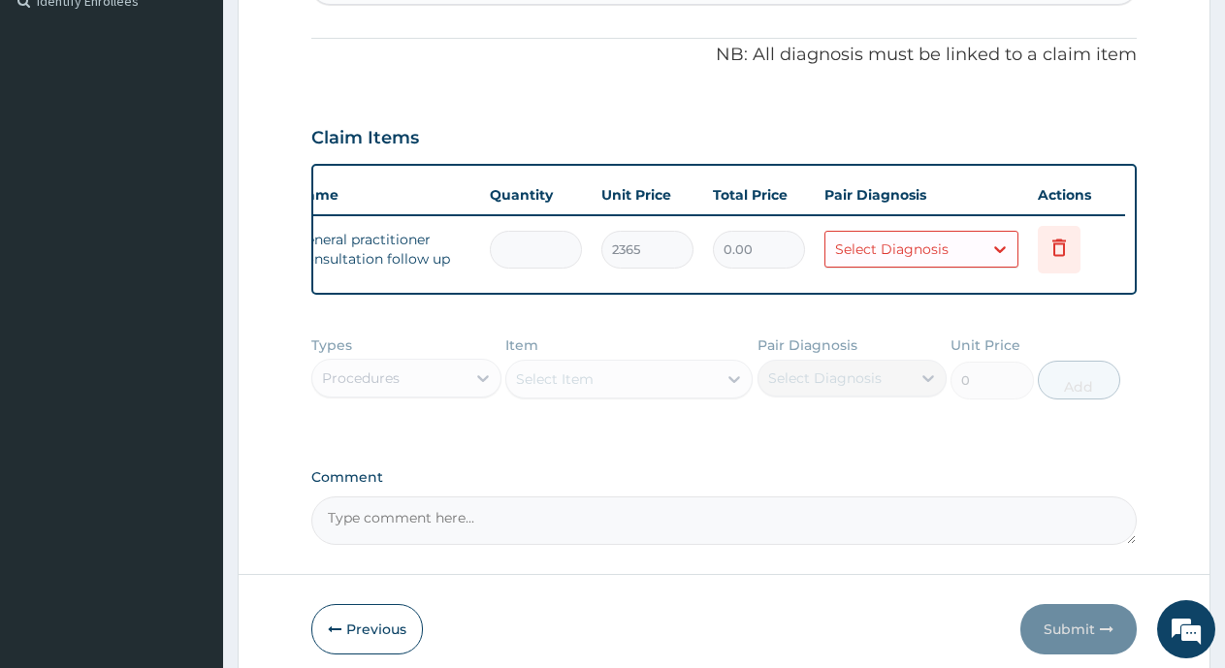
type input "1"
type input "2365.00"
type input "1"
click at [895, 233] on div "Select Diagnosis" at bounding box center [922, 249] width 194 height 37
click at [899, 254] on div "Select Diagnosis" at bounding box center [892, 249] width 114 height 19
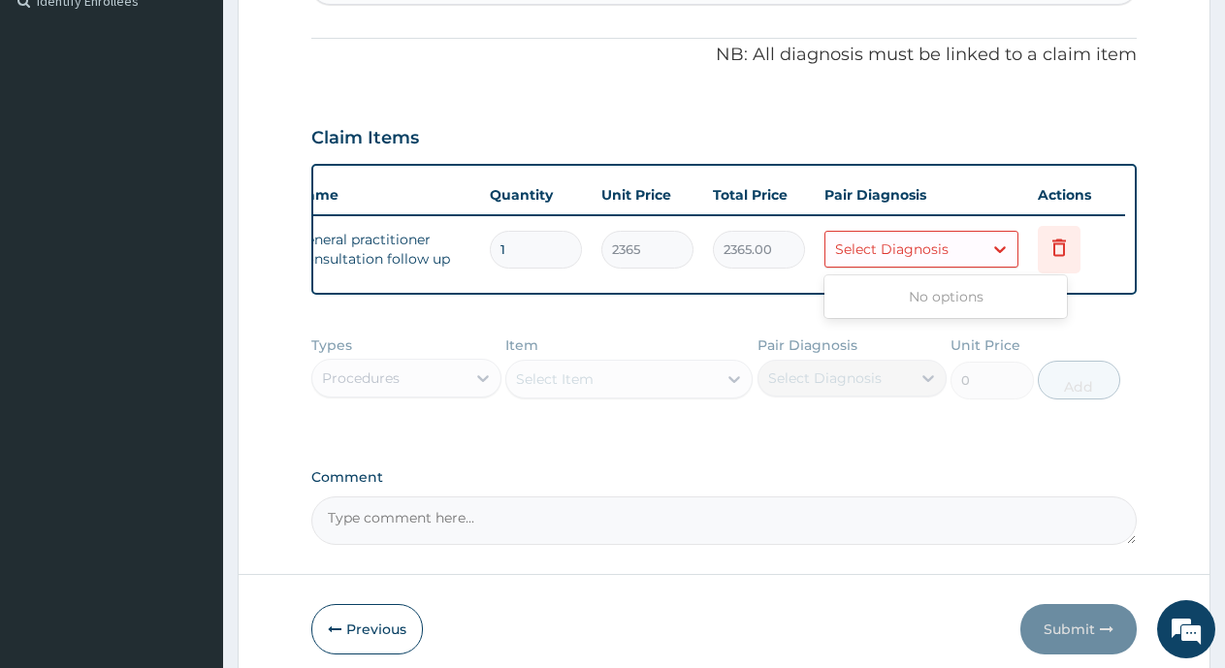
click at [958, 248] on div "Select Diagnosis" at bounding box center [904, 249] width 157 height 31
click at [954, 253] on div "Select Diagnosis" at bounding box center [904, 249] width 157 height 31
type input "HTN"
click at [1058, 246] on icon at bounding box center [1059, 247] width 23 height 23
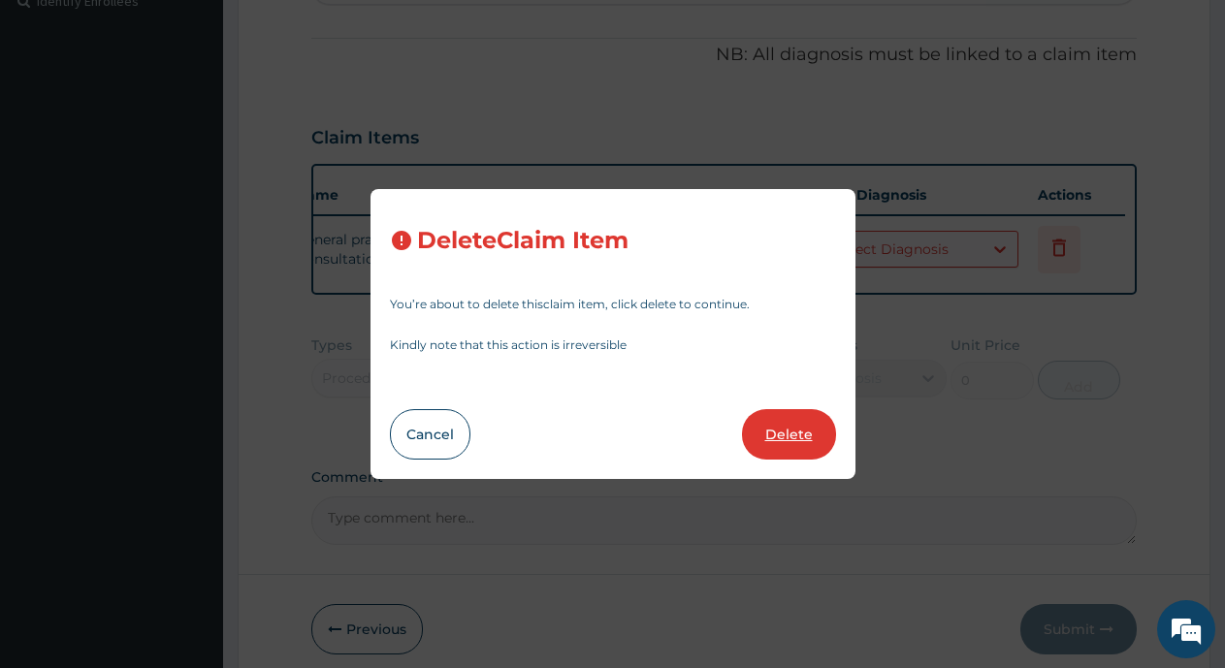
click at [796, 436] on button "Delete" at bounding box center [789, 434] width 94 height 50
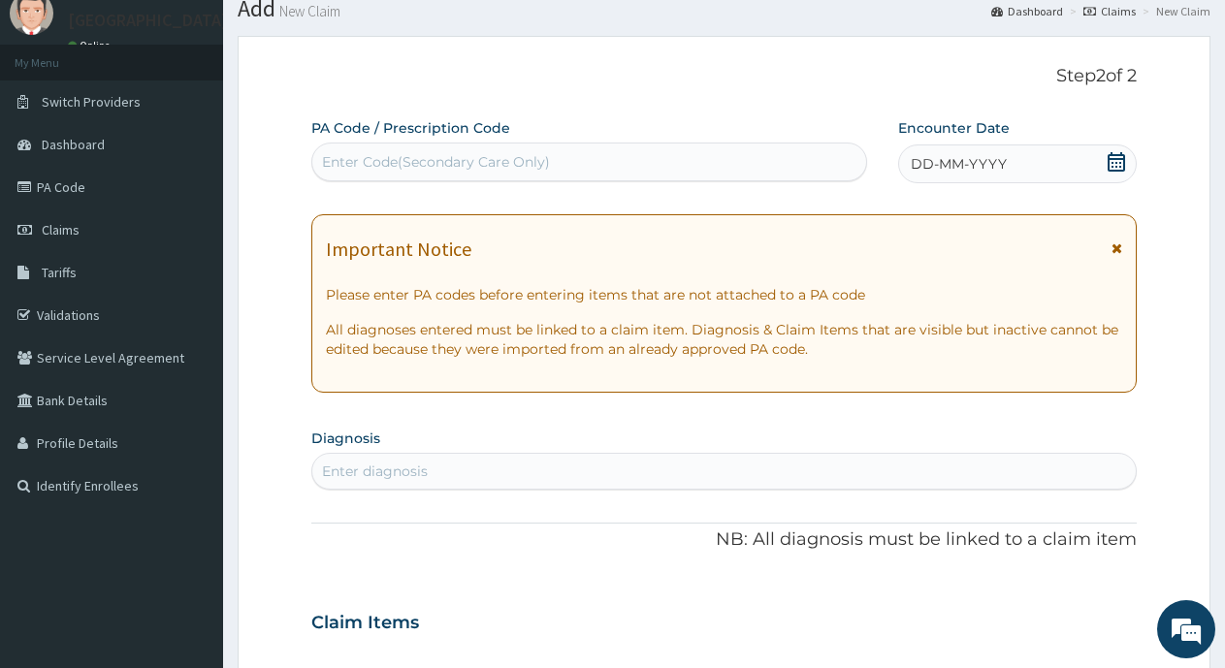
scroll to position [0, 0]
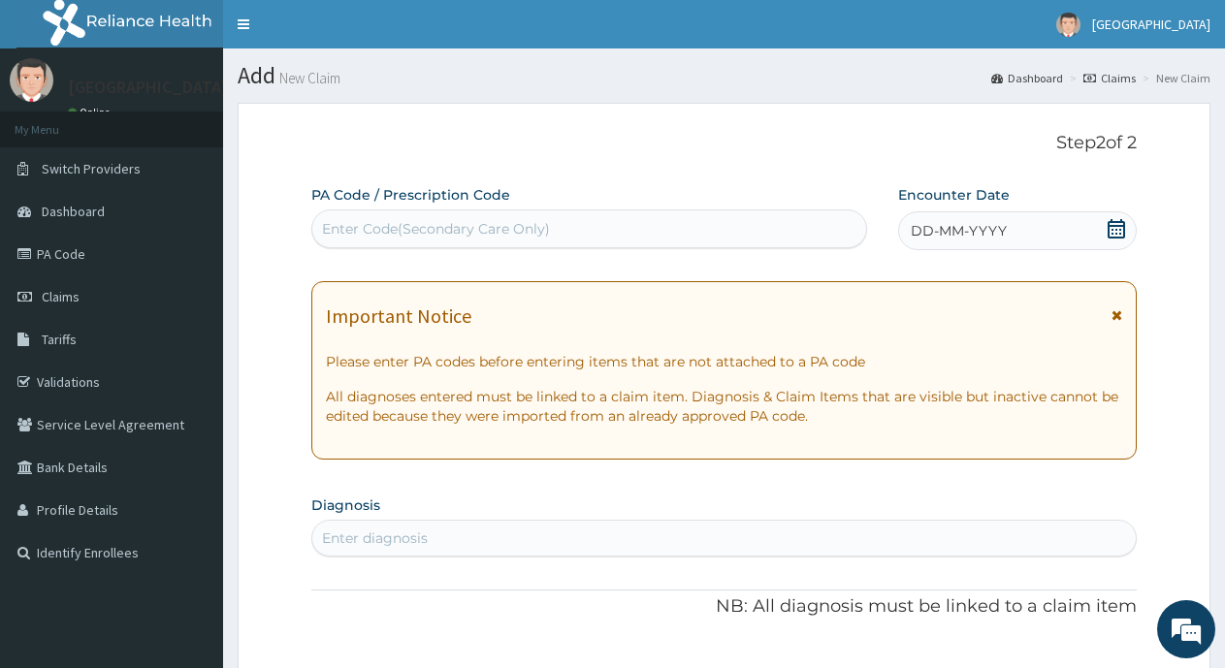
click at [461, 223] on div "Enter Code(Secondary Care Only)" at bounding box center [436, 228] width 228 height 19
click at [460, 223] on div "Enter Code(Secondary Care Only)" at bounding box center [436, 228] width 228 height 19
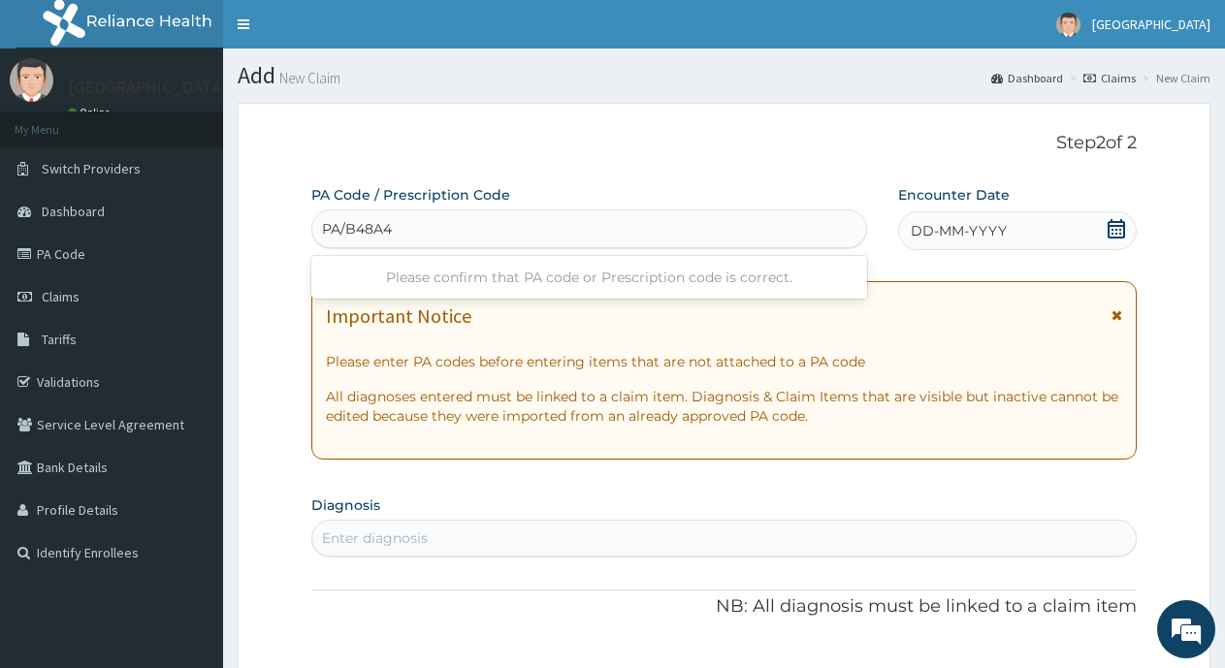
type input "PA/B48A40"
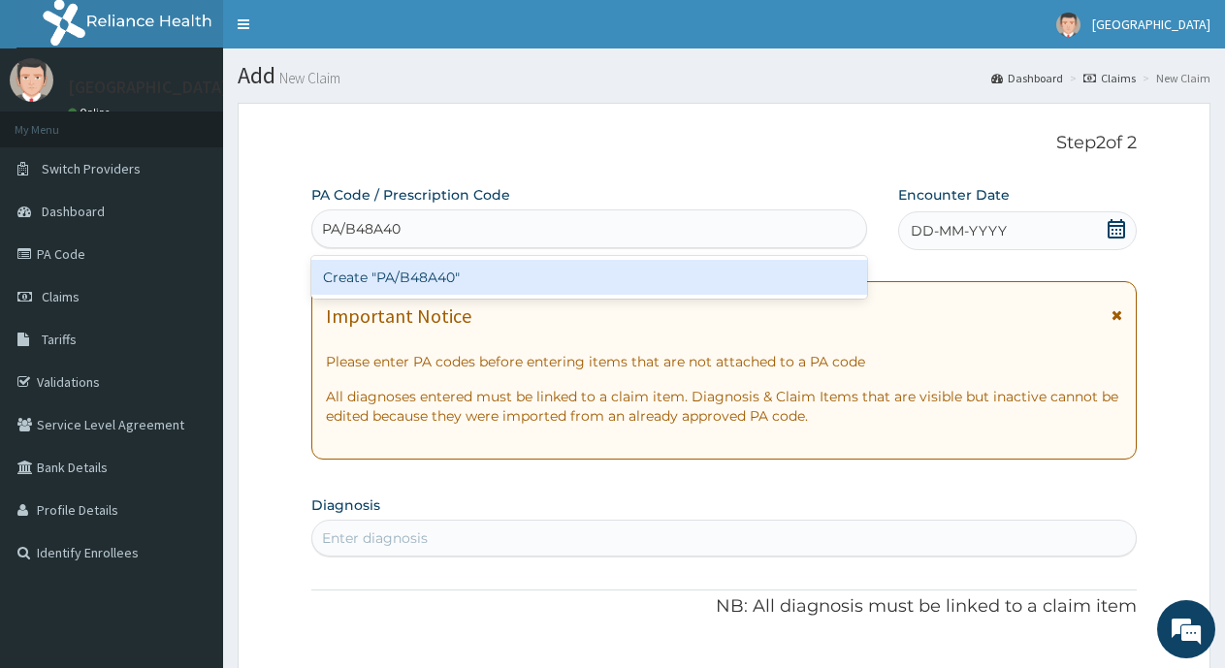
click at [621, 275] on div "Create "PA/B48A40"" at bounding box center [589, 277] width 556 height 35
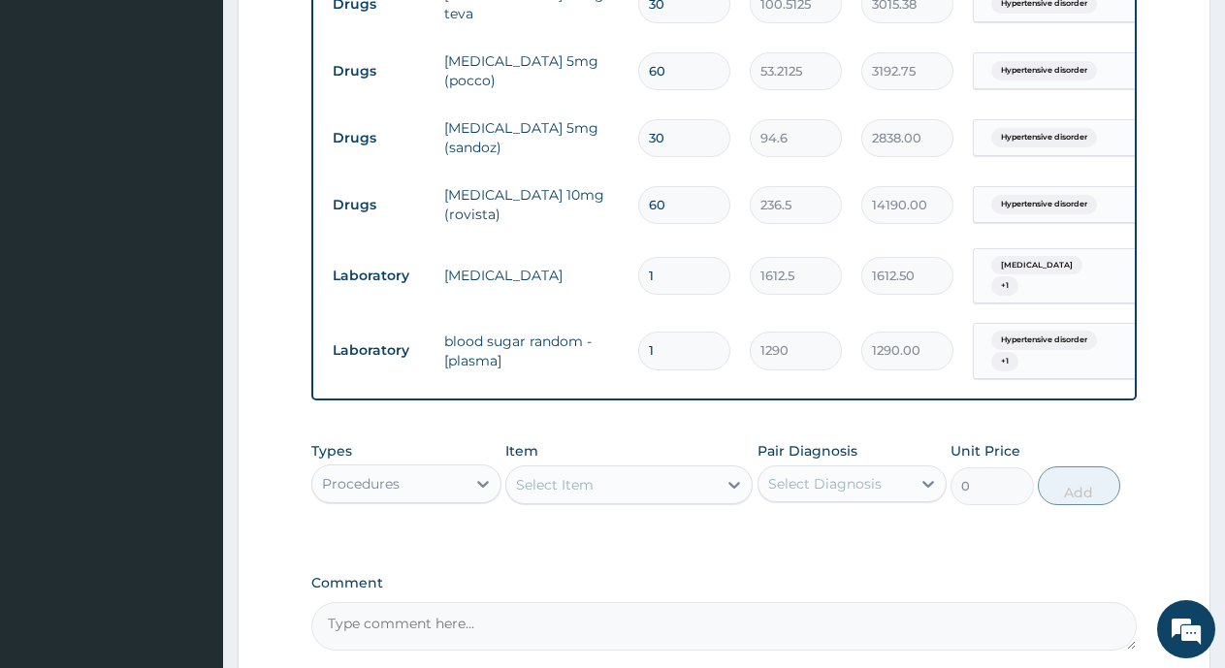
scroll to position [1064, 0]
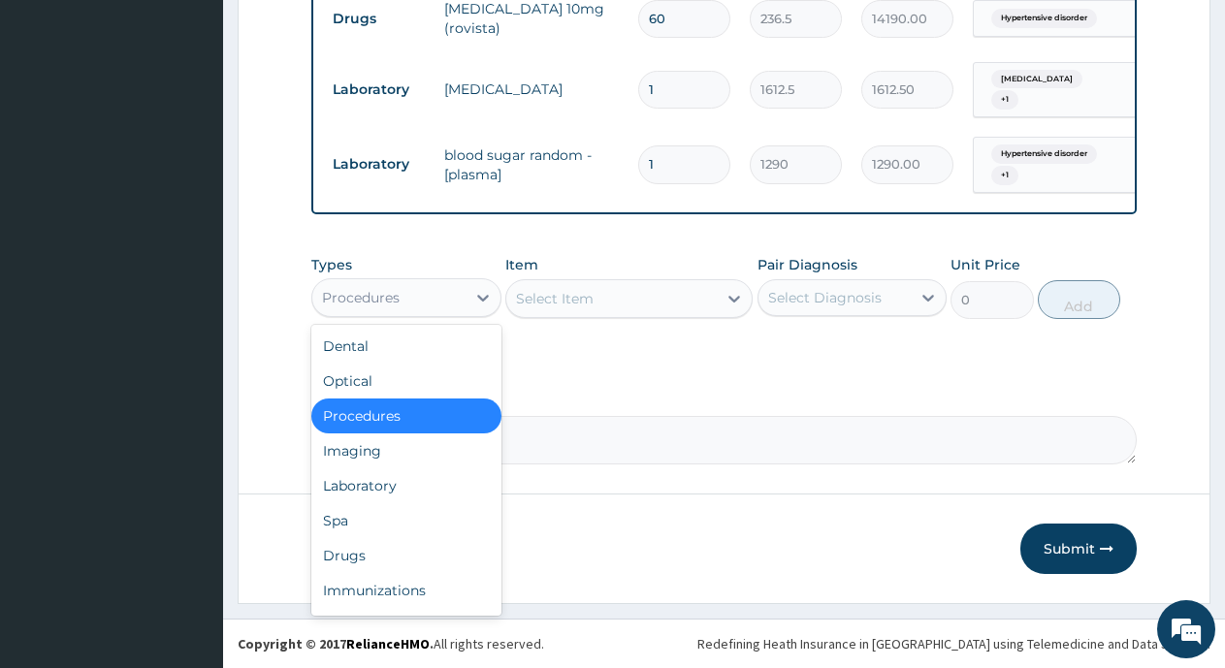
click at [393, 295] on div "Procedures" at bounding box center [361, 297] width 78 height 19
click at [409, 427] on div "Procedures" at bounding box center [406, 416] width 190 height 35
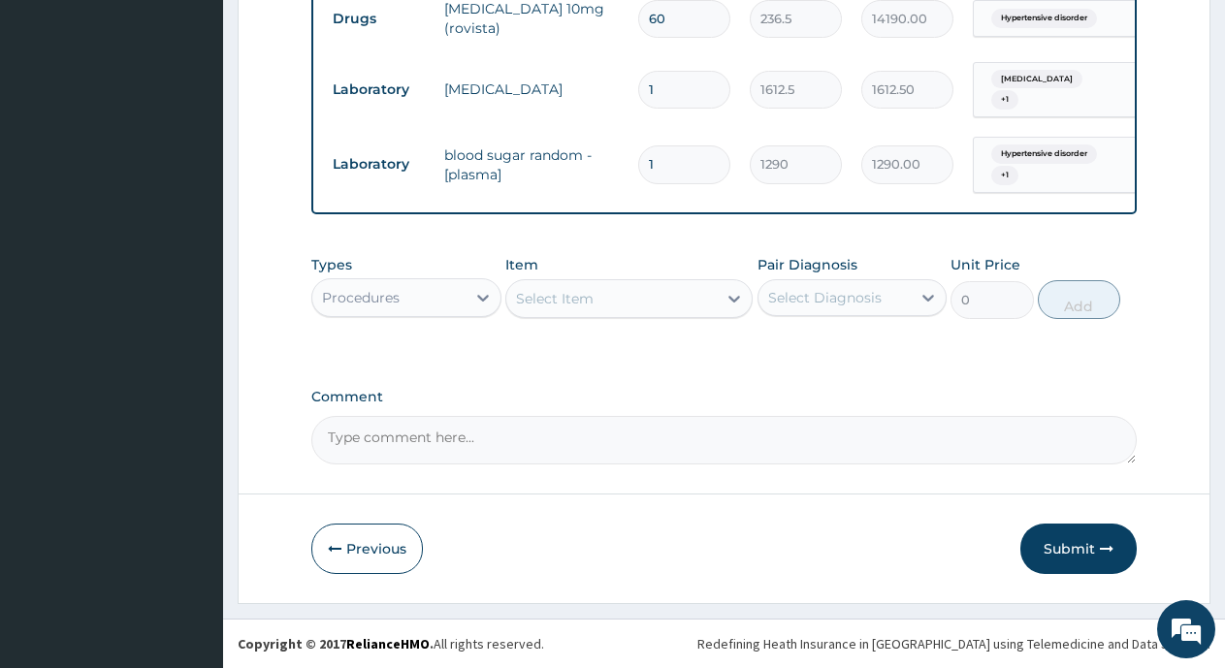
click at [606, 302] on div "Select Item" at bounding box center [611, 298] width 211 height 31
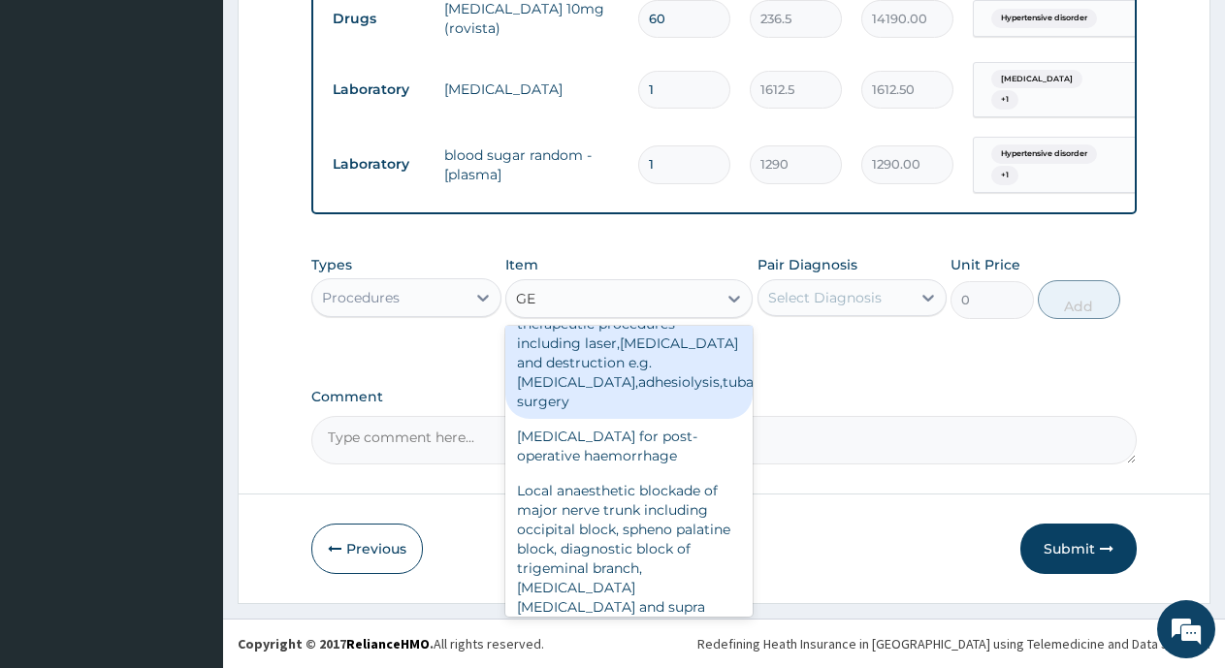
scroll to position [970, 0]
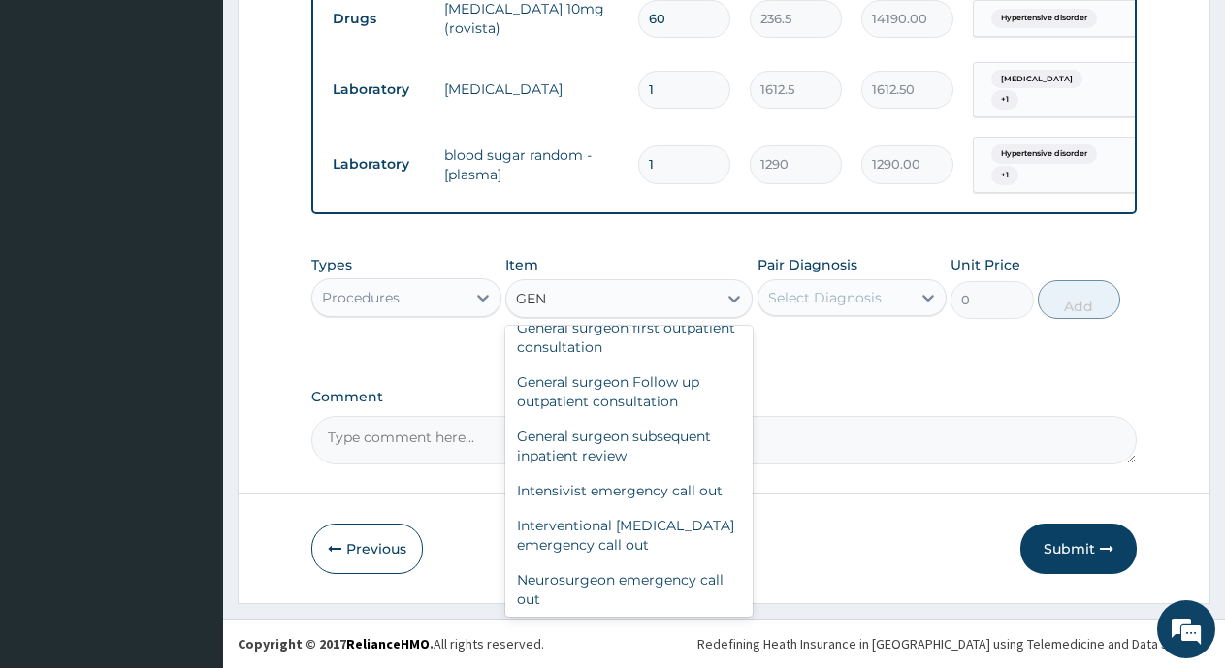
type input "GENE"
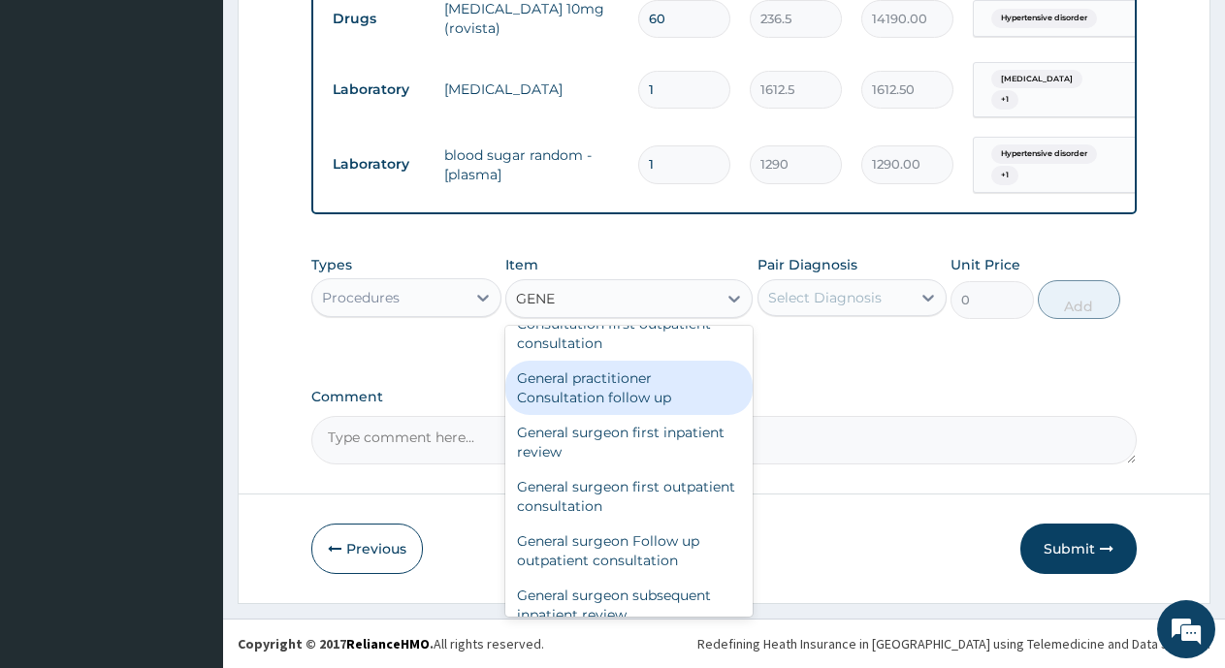
click at [606, 365] on div "General practitioner Consultation follow up" at bounding box center [628, 388] width 247 height 54
type input "2365"
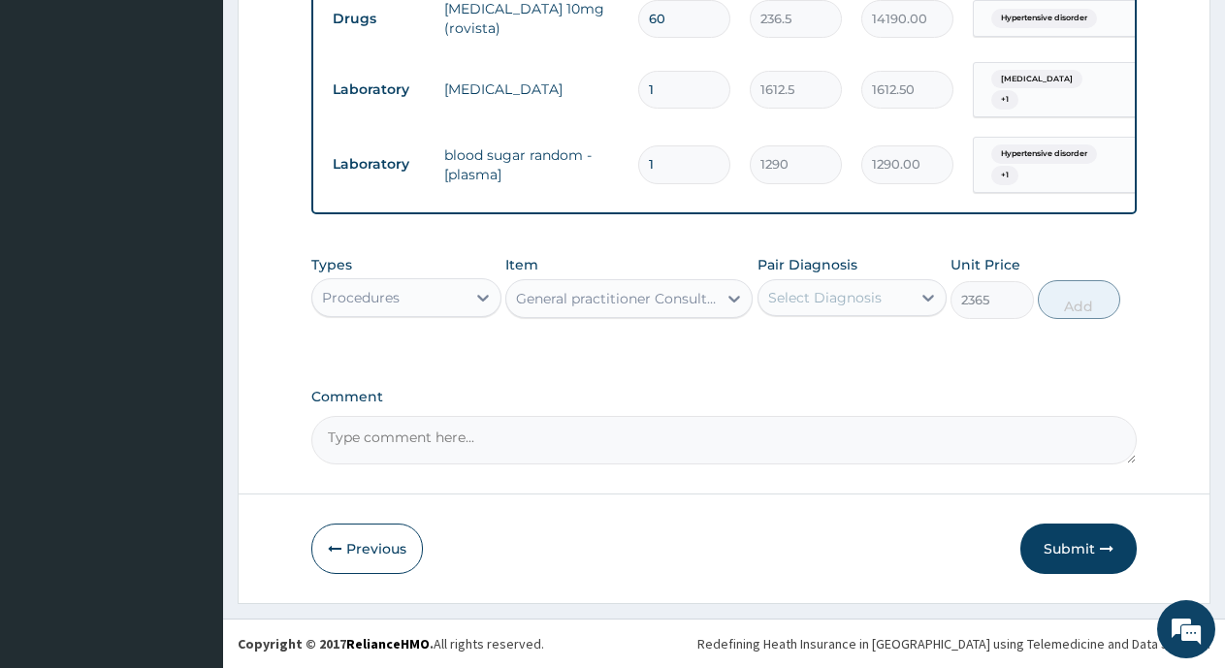
click at [866, 306] on div "Select Diagnosis" at bounding box center [825, 297] width 114 height 19
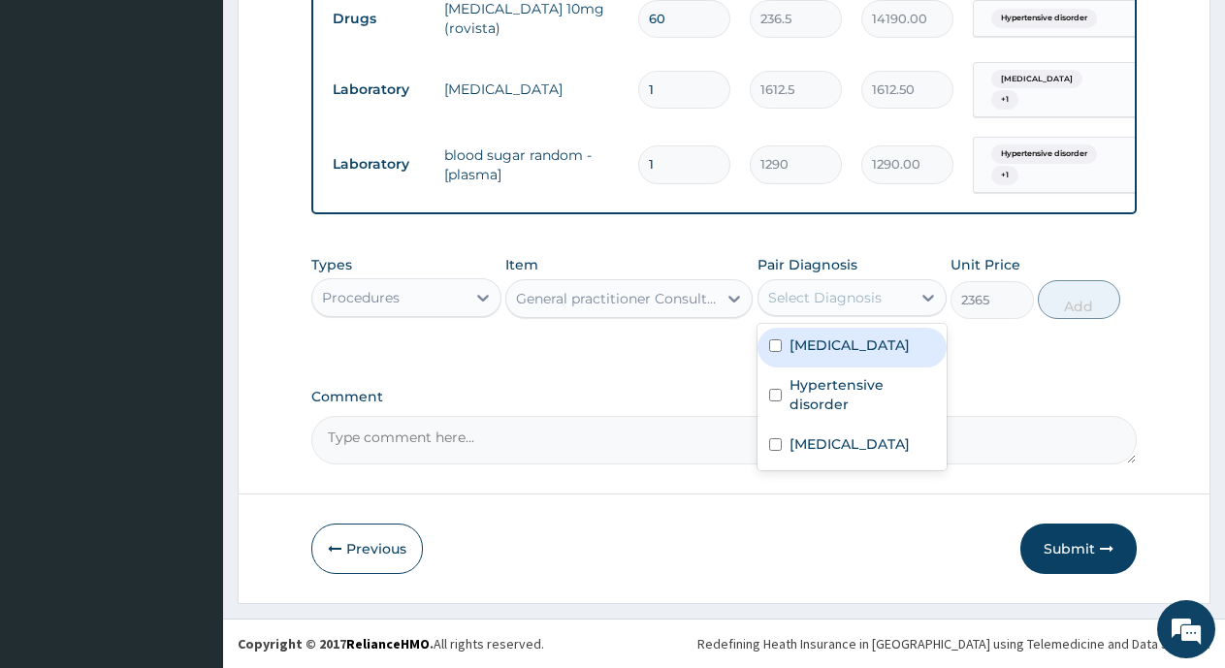
click at [829, 341] on label "[MEDICAL_DATA]" at bounding box center [850, 345] width 120 height 19
checkbox input "true"
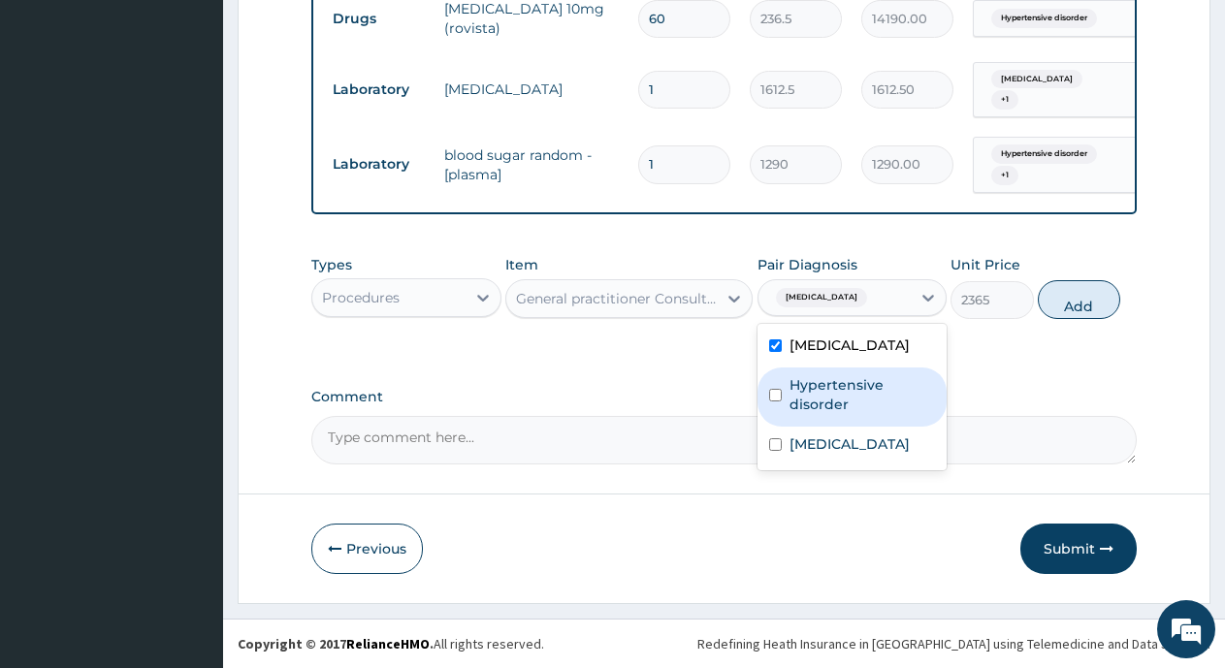
click at [832, 393] on label "Hypertensive disorder" at bounding box center [863, 394] width 146 height 39
checkbox input "true"
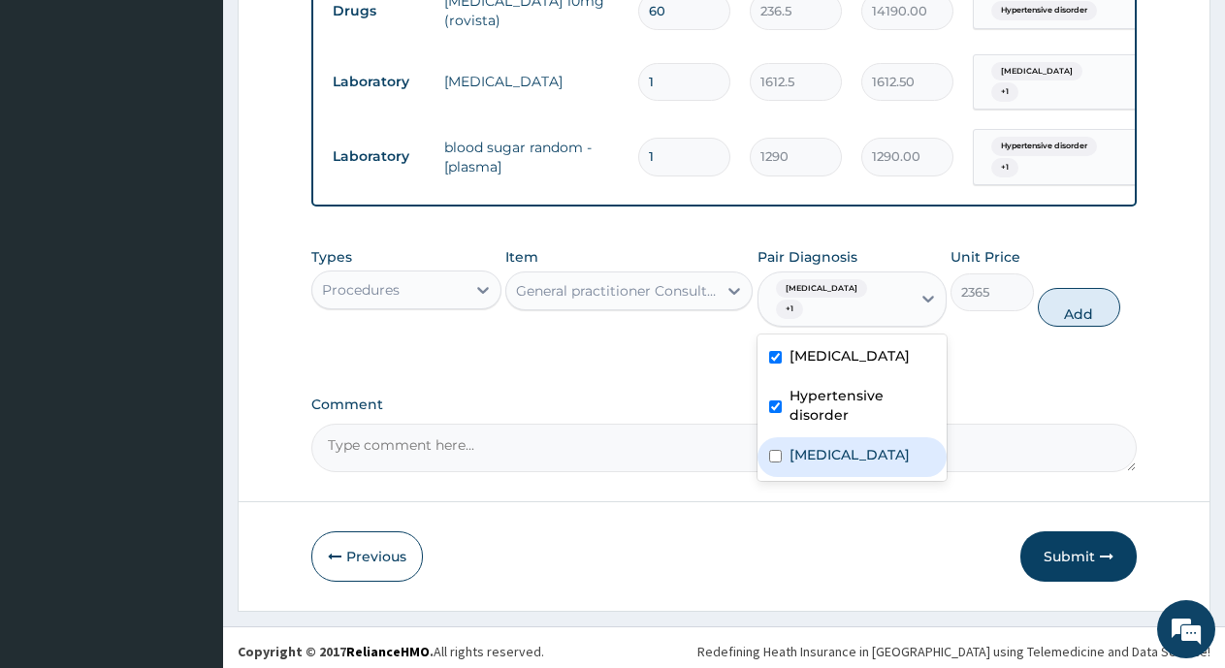
click at [830, 464] on label "[MEDICAL_DATA]" at bounding box center [850, 454] width 120 height 19
checkbox input "true"
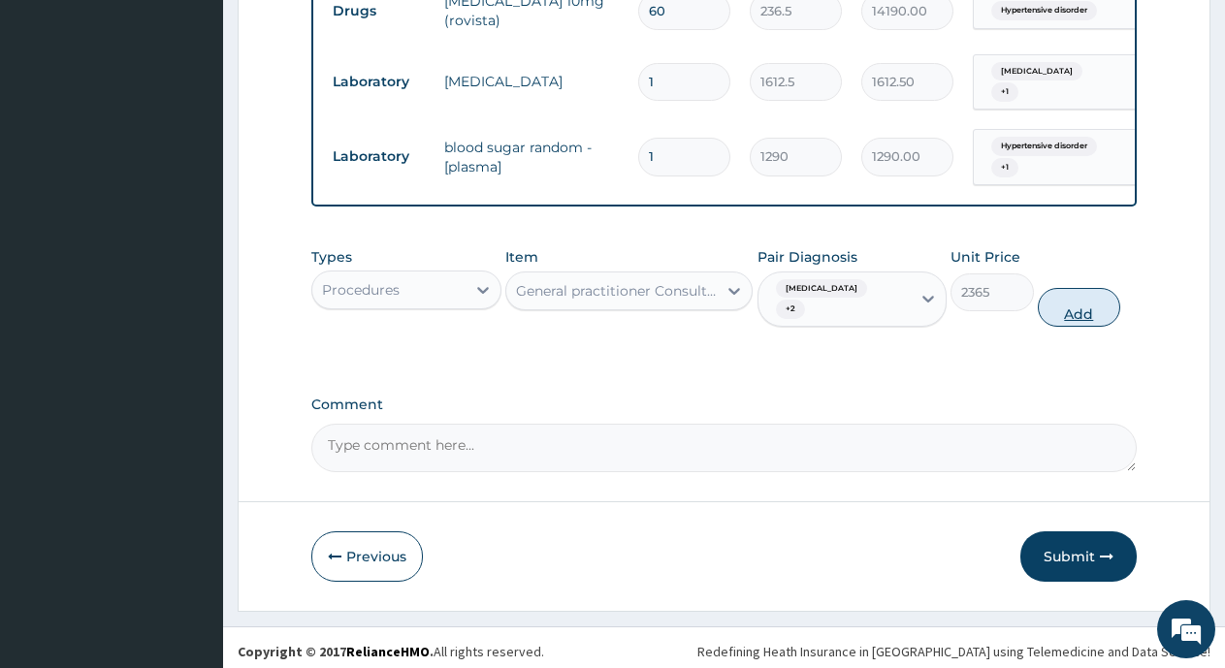
click at [1085, 316] on button "Add" at bounding box center [1079, 307] width 82 height 39
type input "0"
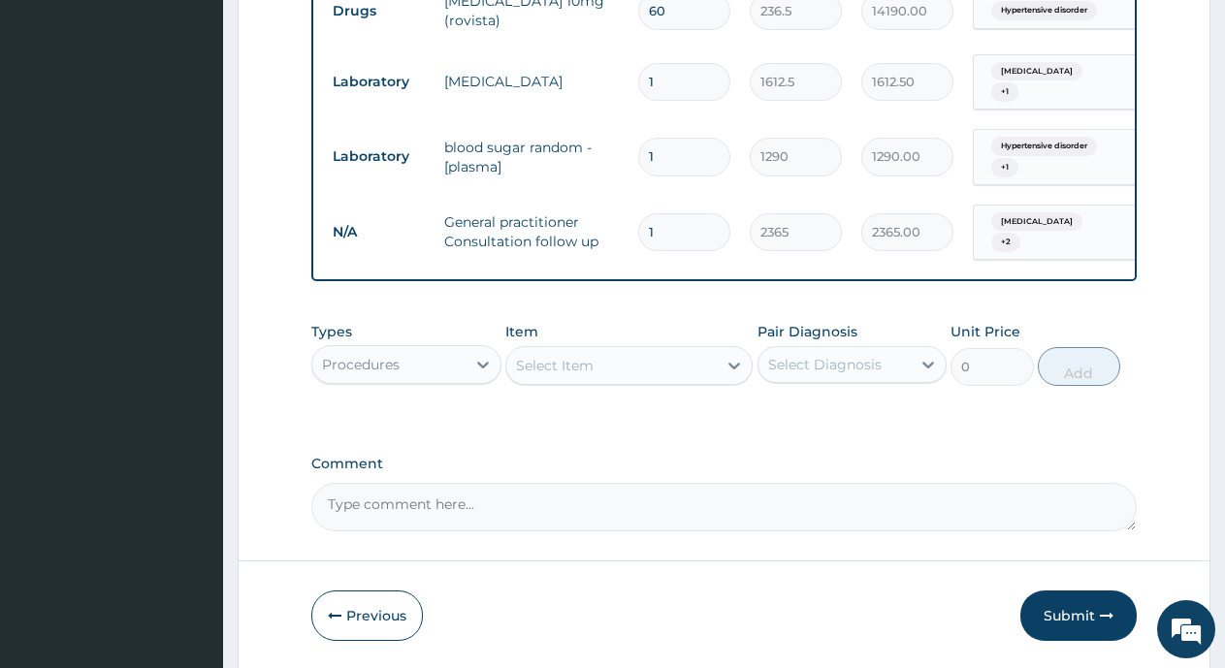
scroll to position [1140, 0]
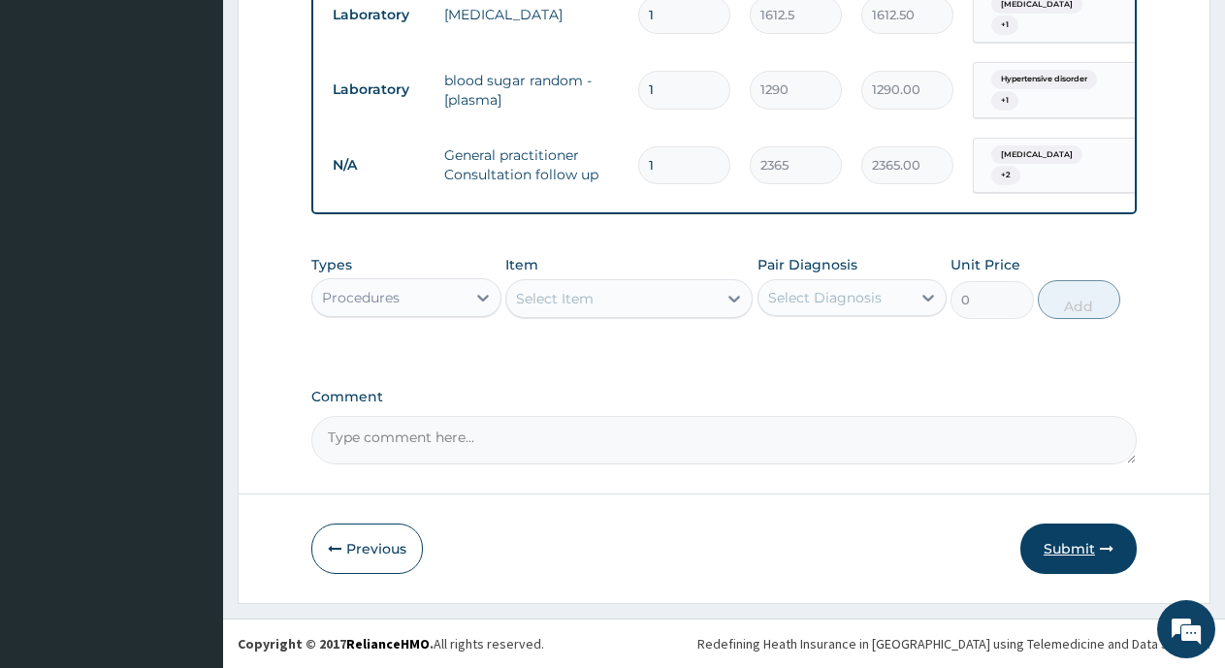
click at [1065, 547] on button "Submit" at bounding box center [1079, 549] width 116 height 50
